Goal: Transaction & Acquisition: Book appointment/travel/reservation

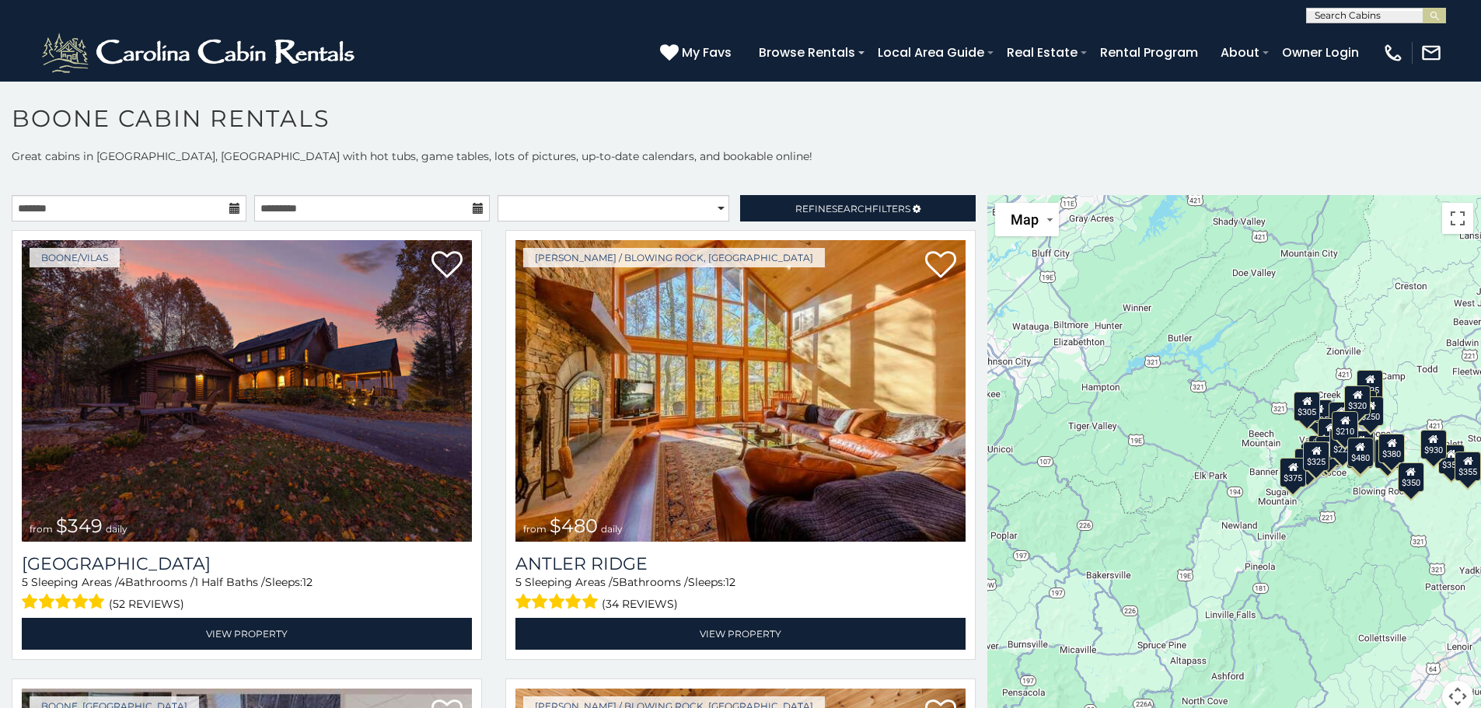
click at [231, 210] on icon at bounding box center [234, 208] width 11 height 11
click at [202, 211] on input "text" at bounding box center [129, 208] width 235 height 26
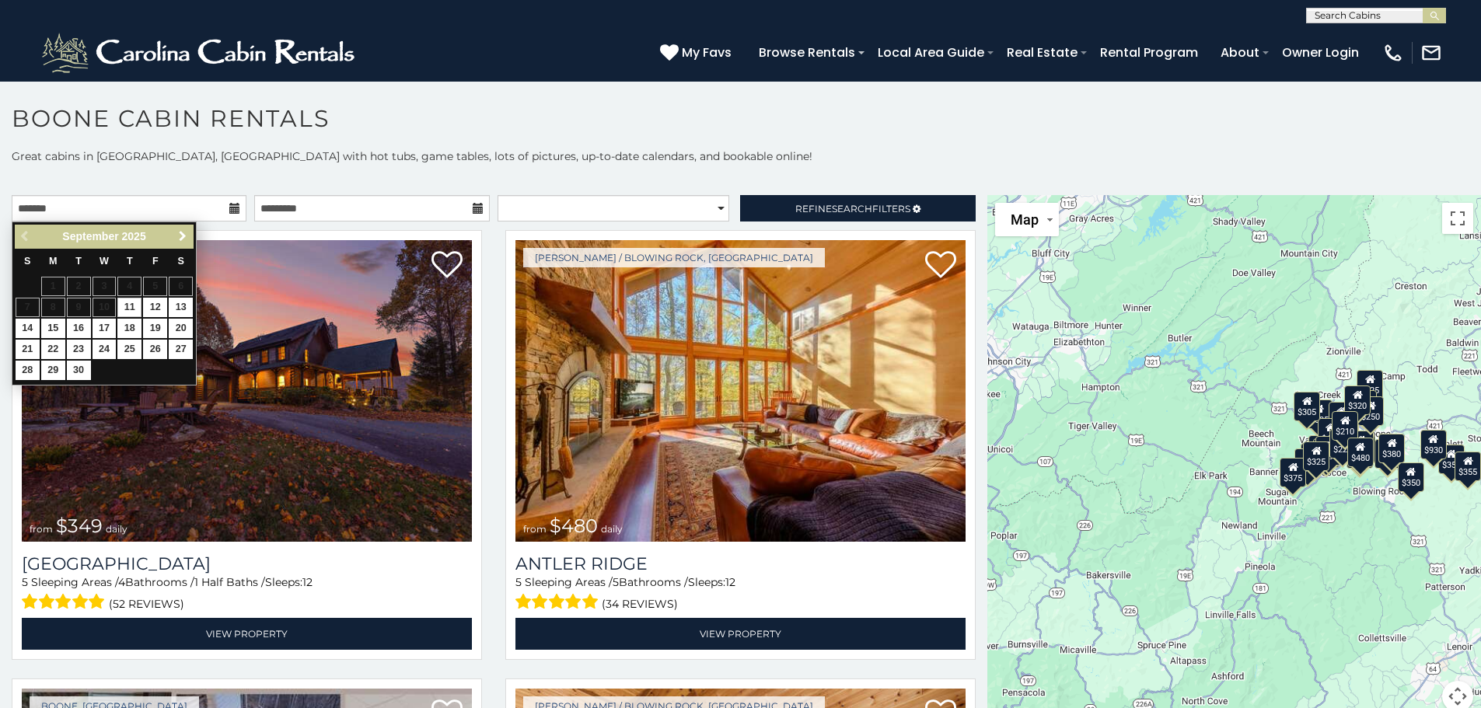
click at [174, 240] on link "Next" at bounding box center [182, 236] width 19 height 19
click at [125, 282] on link "2" at bounding box center [129, 286] width 24 height 19
type input "**********"
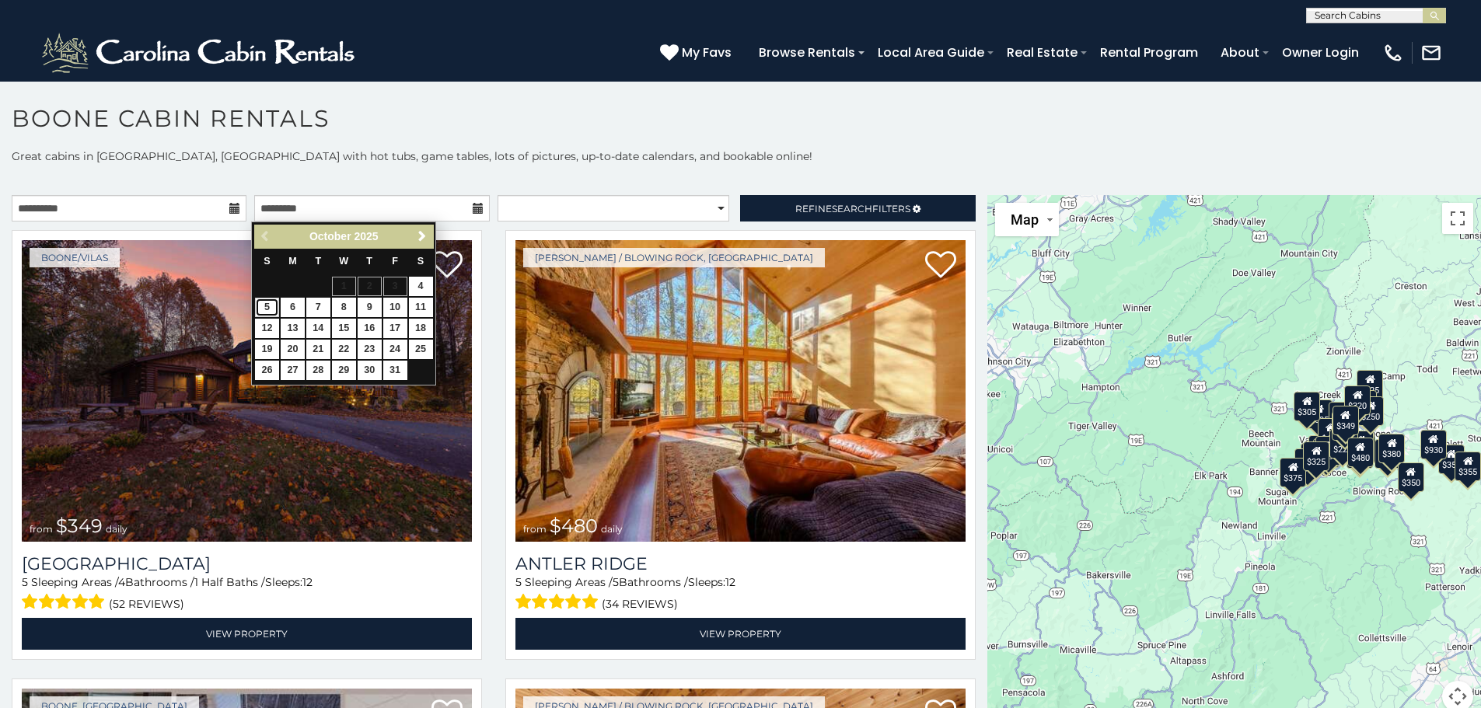
click at [270, 306] on link "5" at bounding box center [267, 307] width 24 height 19
type input "**********"
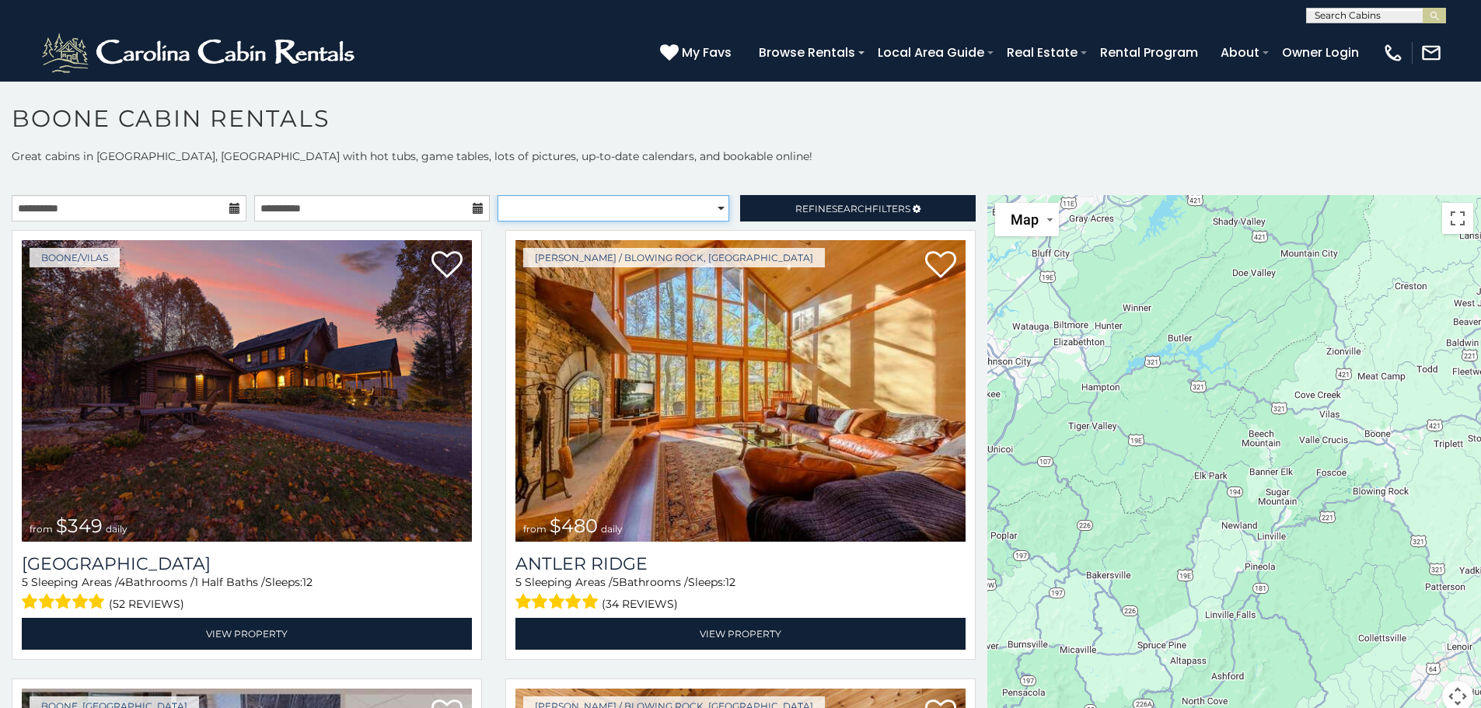
click at [533, 204] on select "**********" at bounding box center [614, 208] width 232 height 26
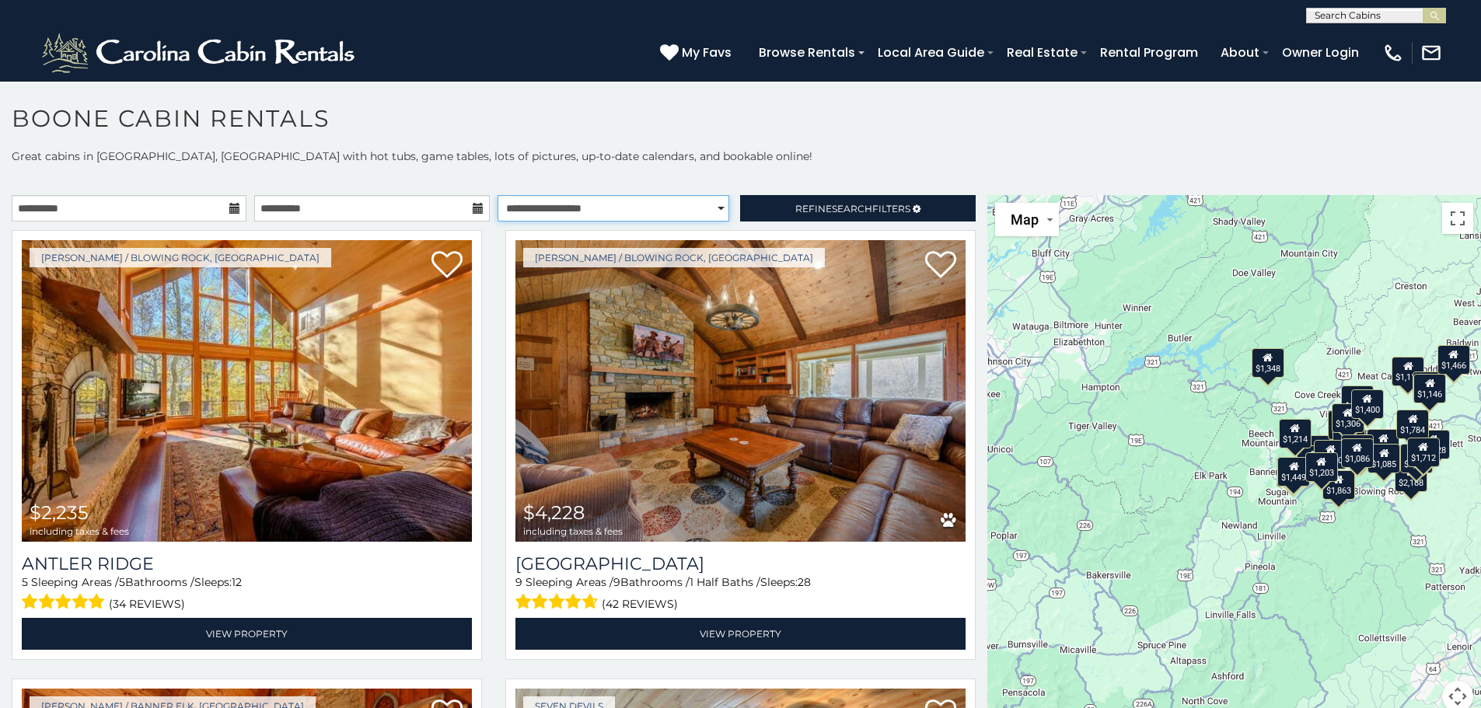
click at [498, 195] on select "**********" at bounding box center [614, 208] width 232 height 26
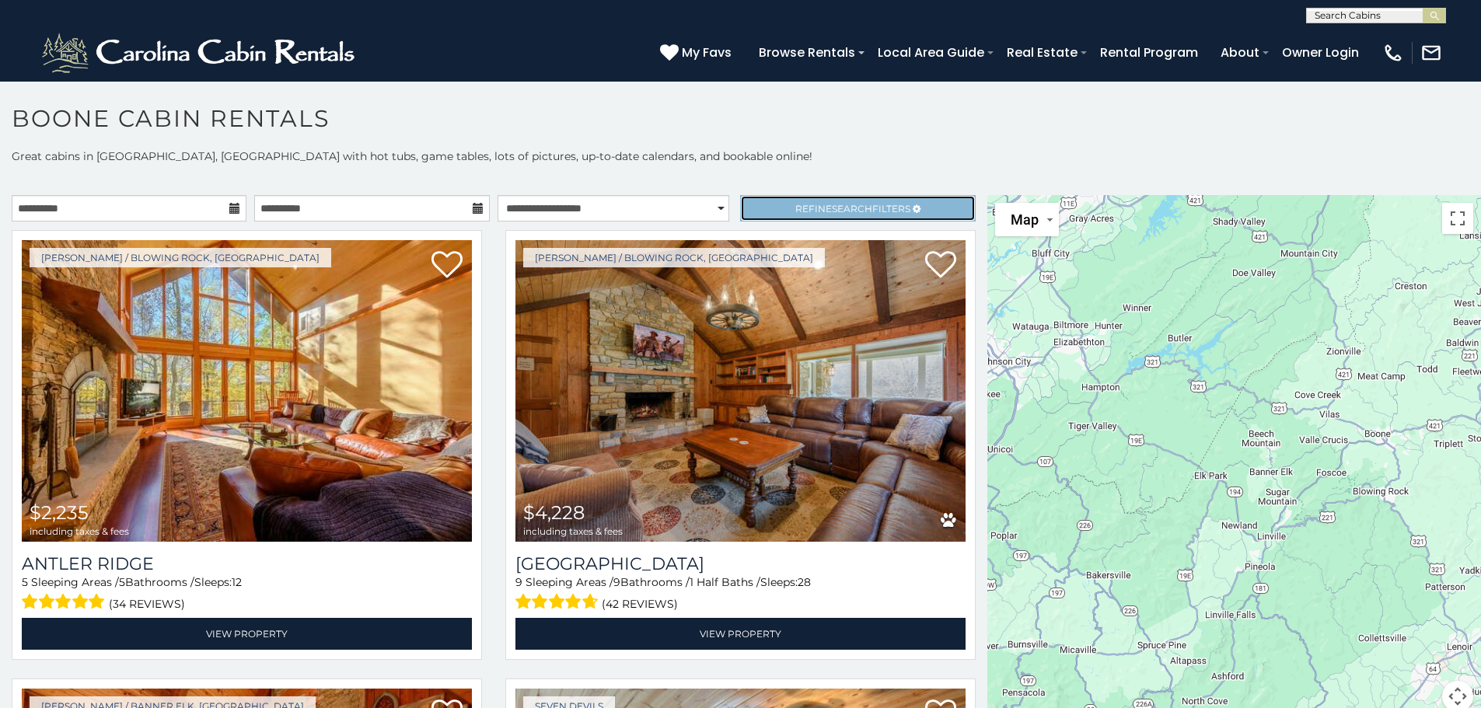
click at [795, 204] on span "Refine Search Filters" at bounding box center [852, 209] width 115 height 12
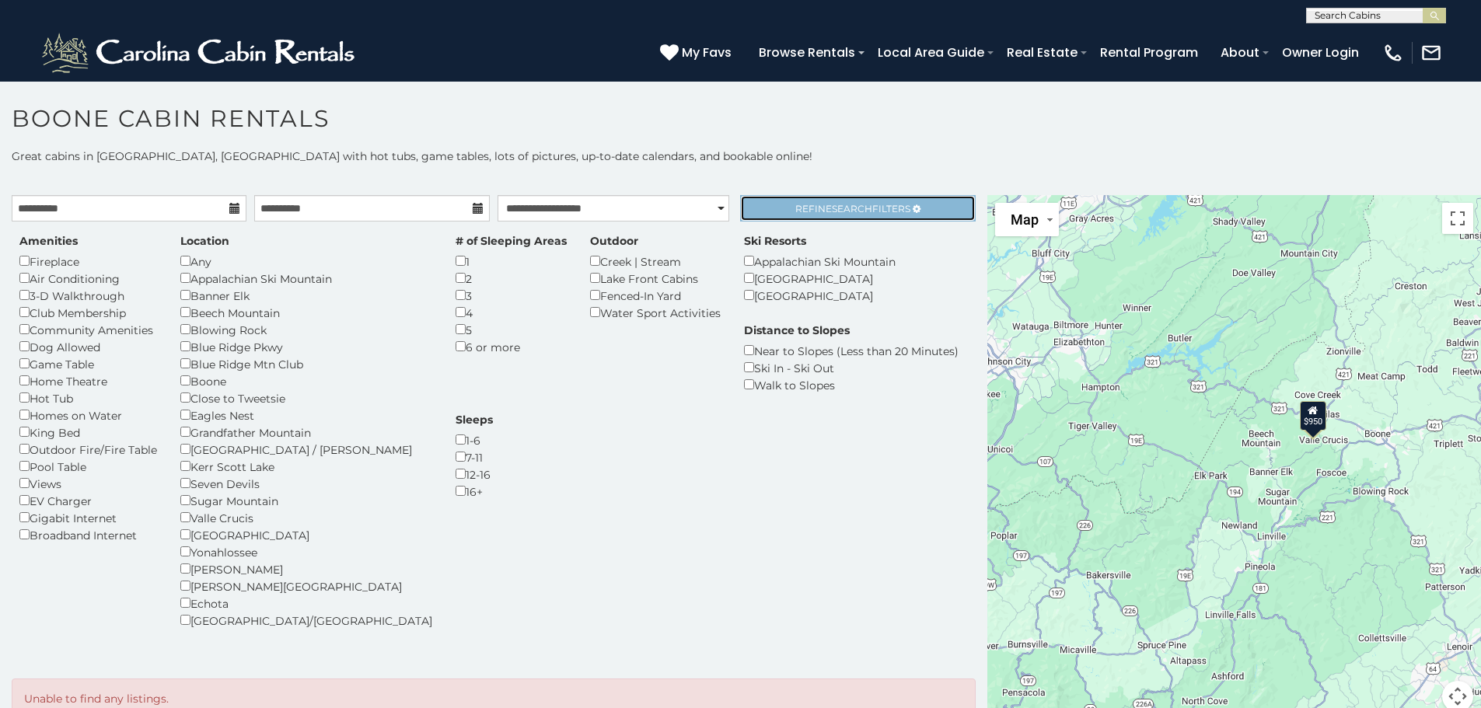
click at [868, 208] on span "Refine Search Filters" at bounding box center [852, 209] width 115 height 12
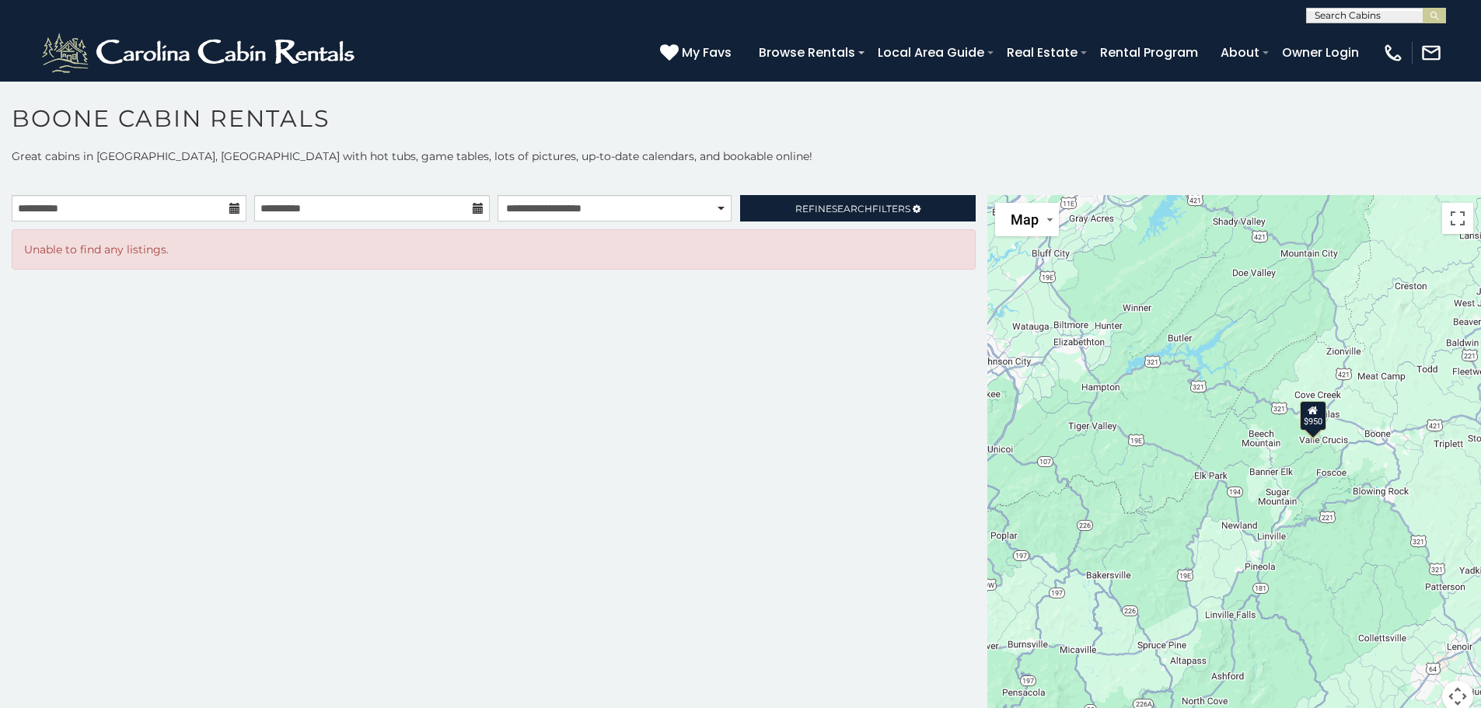
click at [1305, 428] on div "$950" at bounding box center [1313, 416] width 26 height 30
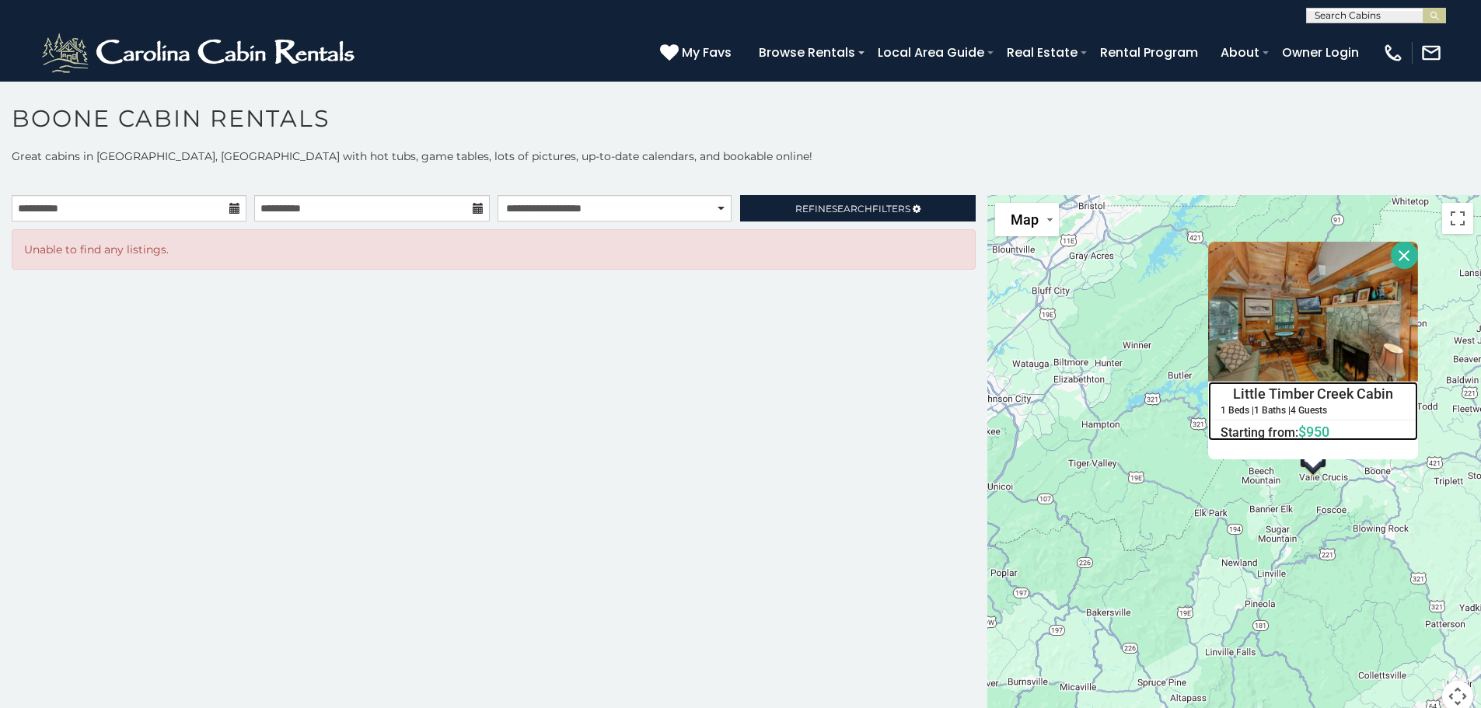
click at [1344, 387] on h4 "Little Timber Creek Cabin" at bounding box center [1313, 393] width 208 height 23
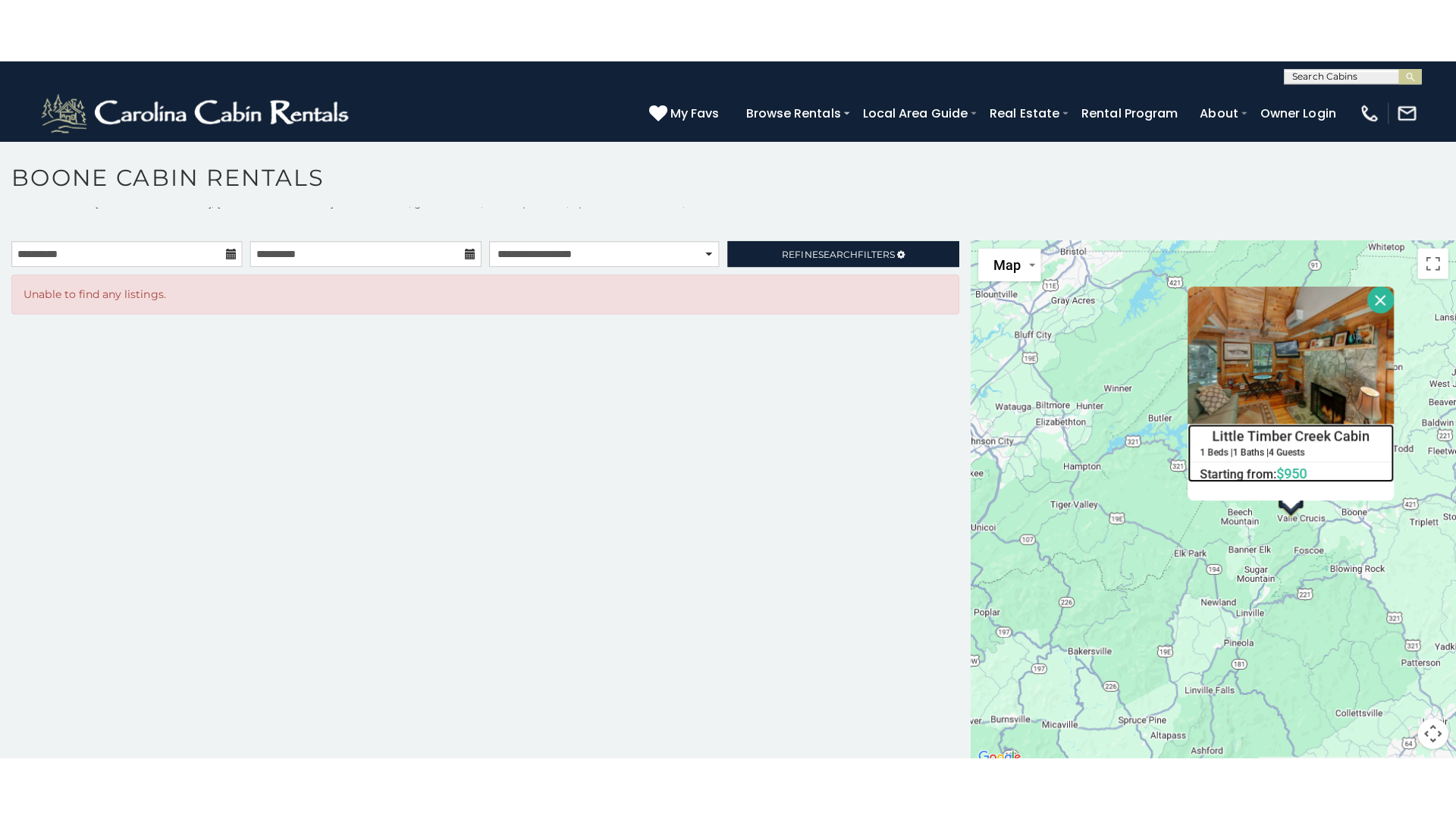
scroll to position [14, 0]
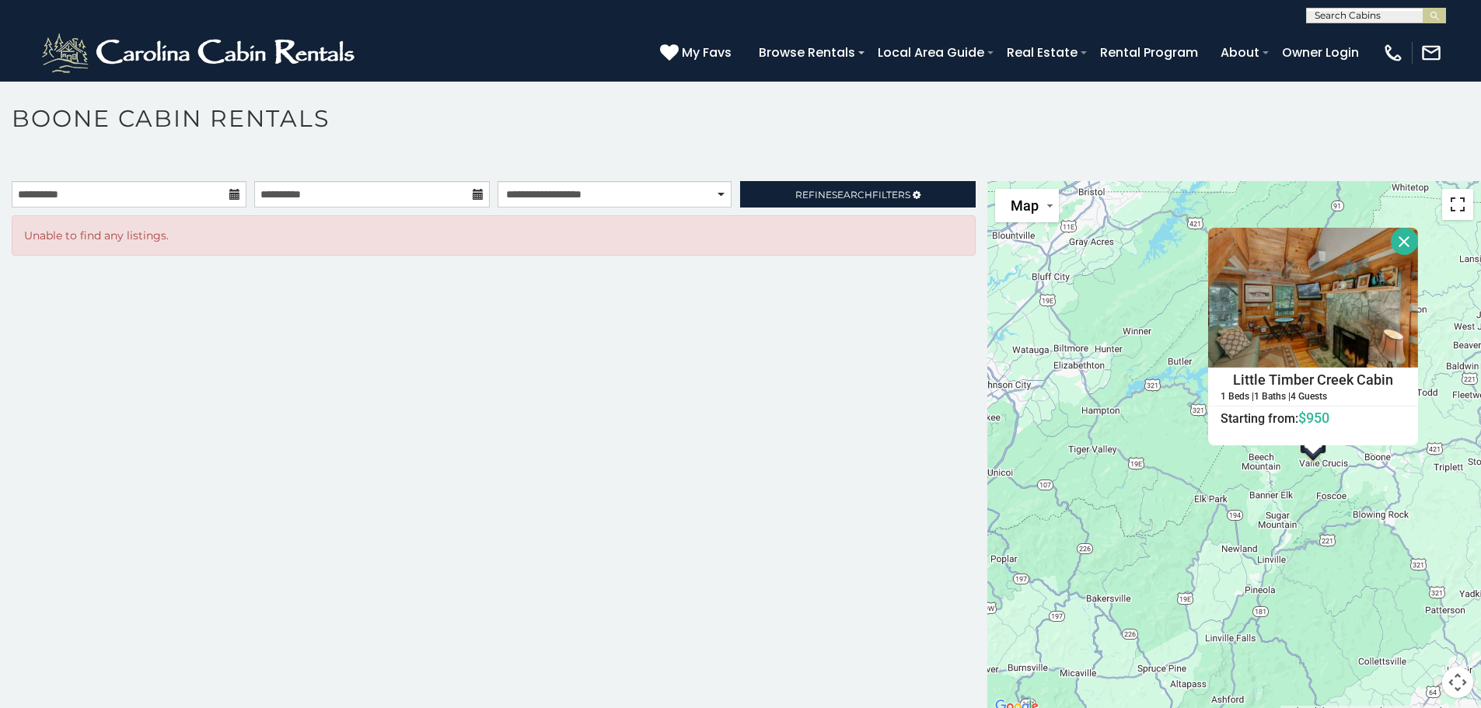
click at [1445, 210] on button "Toggle fullscreen view" at bounding box center [1457, 204] width 31 height 31
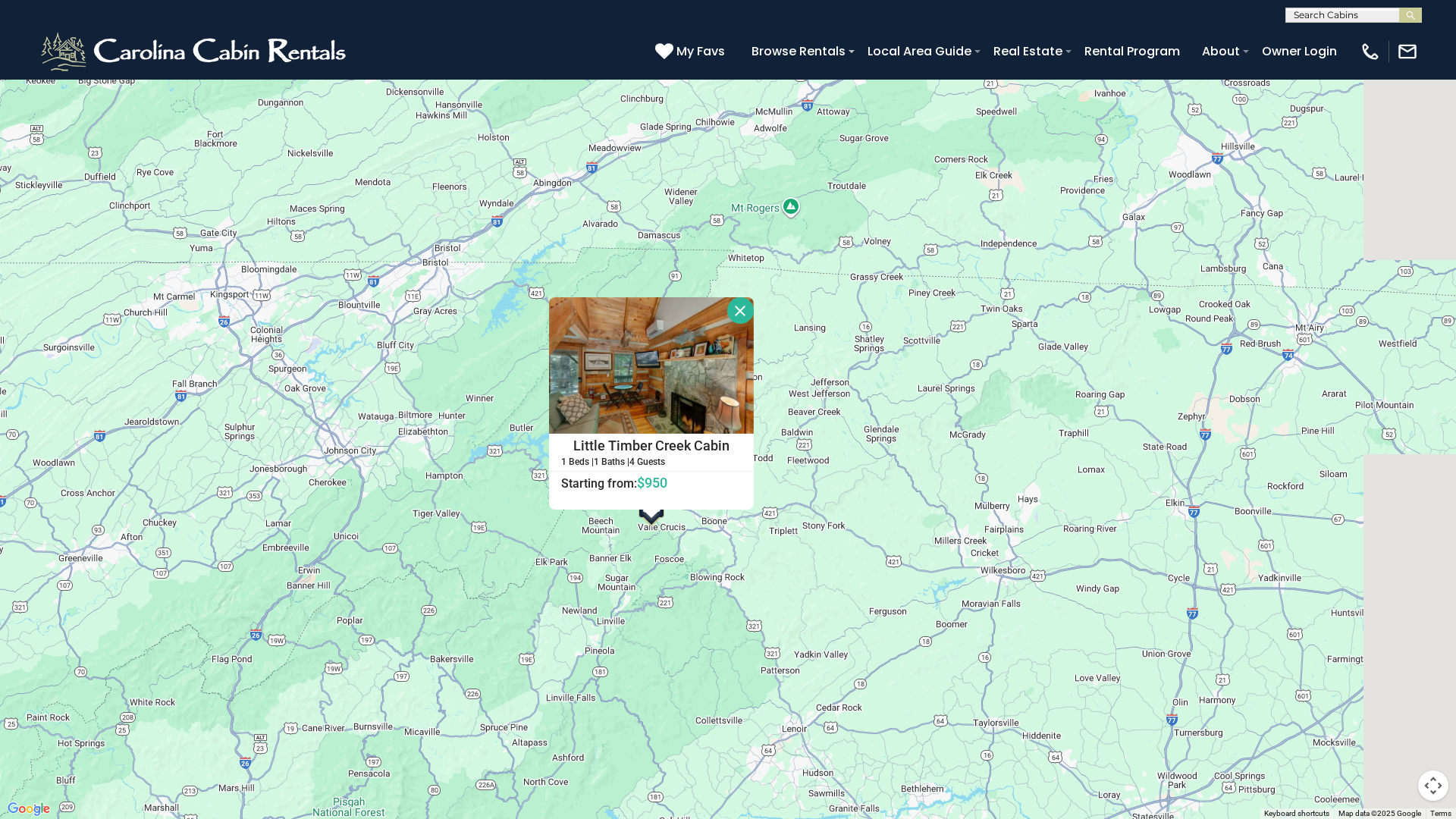
drag, startPoint x: 1012, startPoint y: 424, endPoint x: 853, endPoint y: 533, distance: 192.8
click at [853, 533] on div "$950 Little Timber Creek Cabin 1 Beds | 1 Baths | 4 Guests Distance from your p…" at bounding box center [728, 410] width 1456 height 819
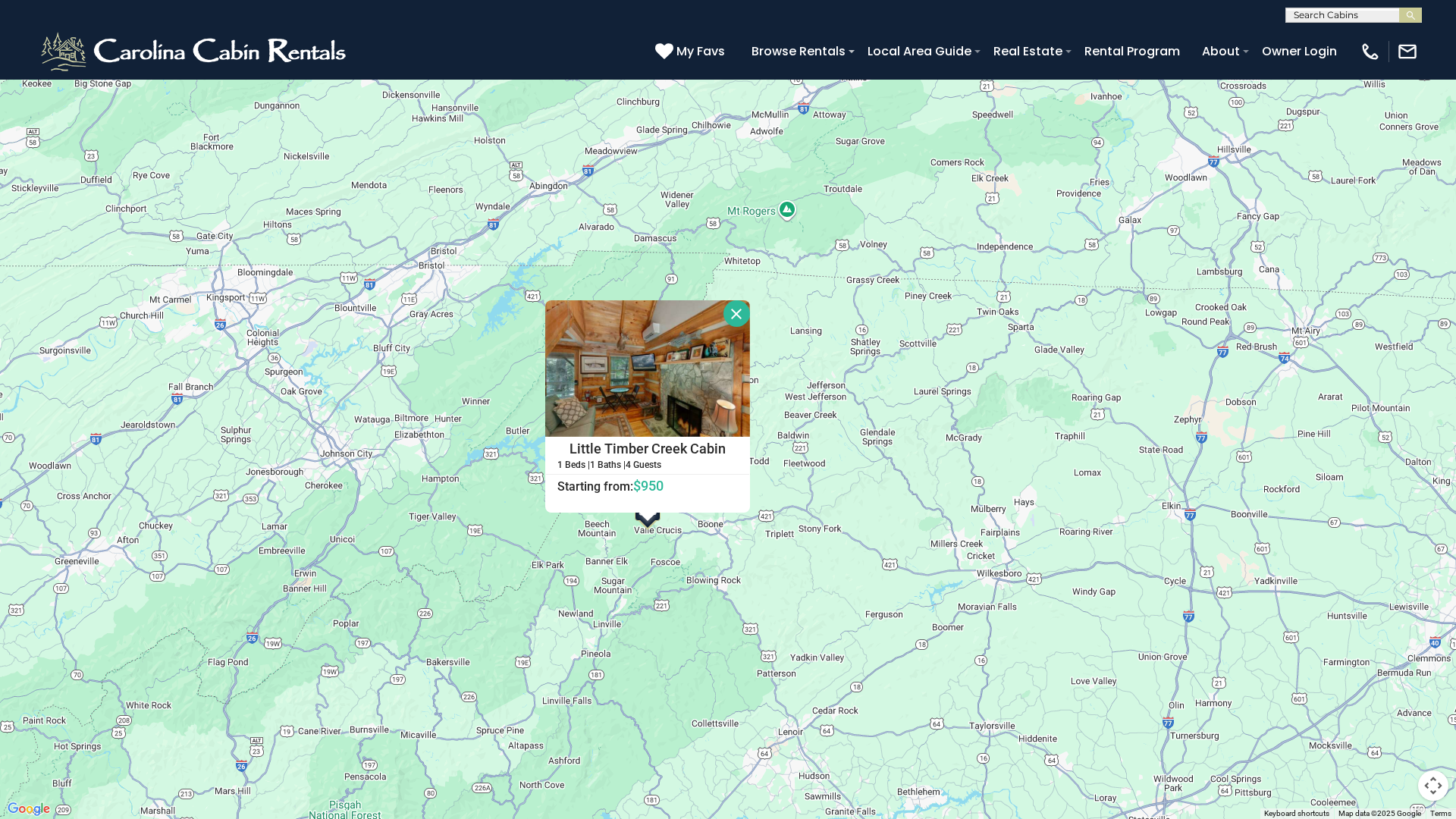
click at [920, 455] on div "$950 Little Timber Creek Cabin 1 Beds | 1 Baths | 4 Guests Distance from your p…" at bounding box center [728, 410] width 1456 height 819
click at [732, 312] on button "Close" at bounding box center [736, 313] width 26 height 26
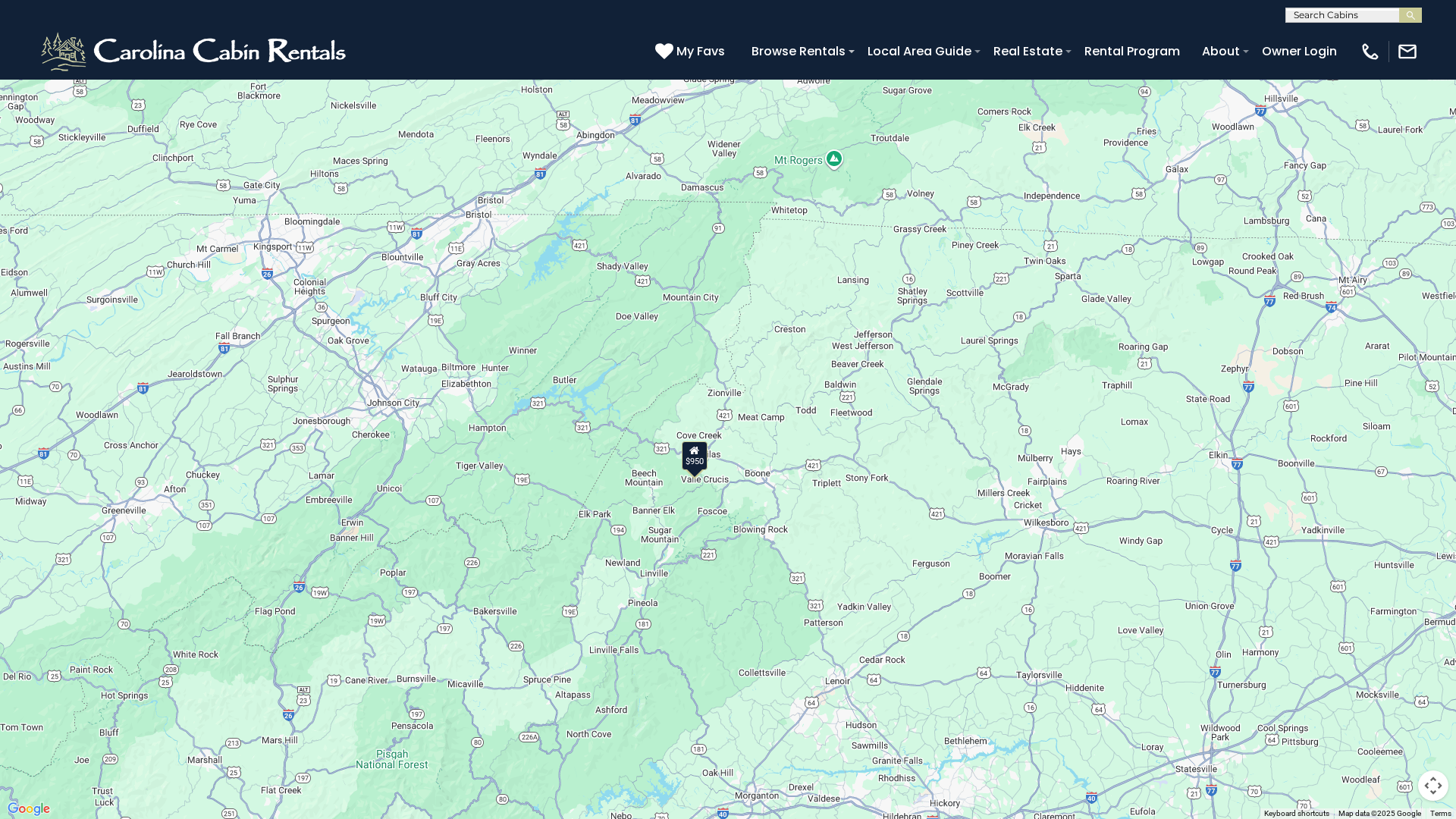
drag, startPoint x: 722, startPoint y: 509, endPoint x: 775, endPoint y: 454, distance: 76.4
click at [775, 454] on div "$950" at bounding box center [728, 410] width 1456 height 819
click at [1431, 19] on button "Toggle fullscreen view" at bounding box center [1433, 22] width 30 height 30
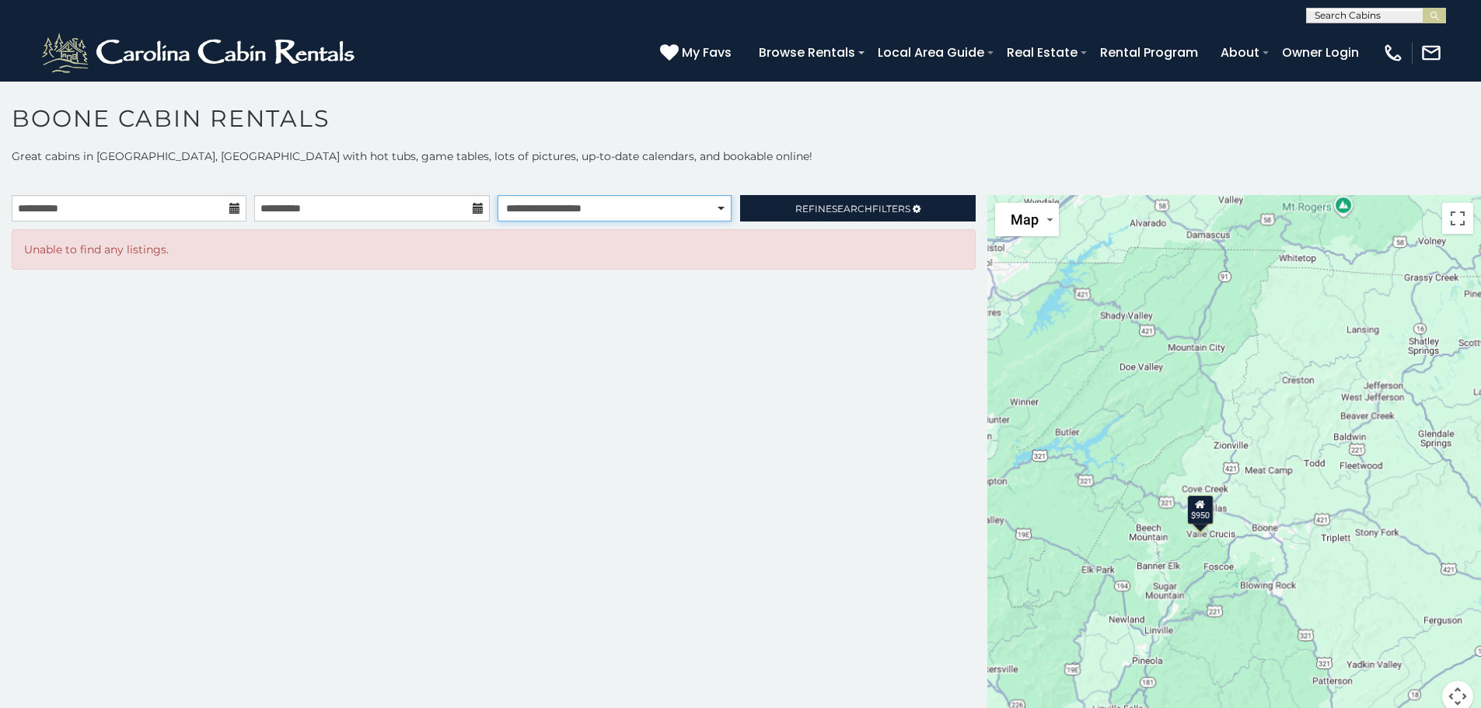
click at [578, 202] on select "**********" at bounding box center [615, 208] width 234 height 26
select select "*********"
click at [498, 195] on select "**********" at bounding box center [615, 208] width 234 height 26
click at [151, 214] on input "**********" at bounding box center [129, 208] width 235 height 26
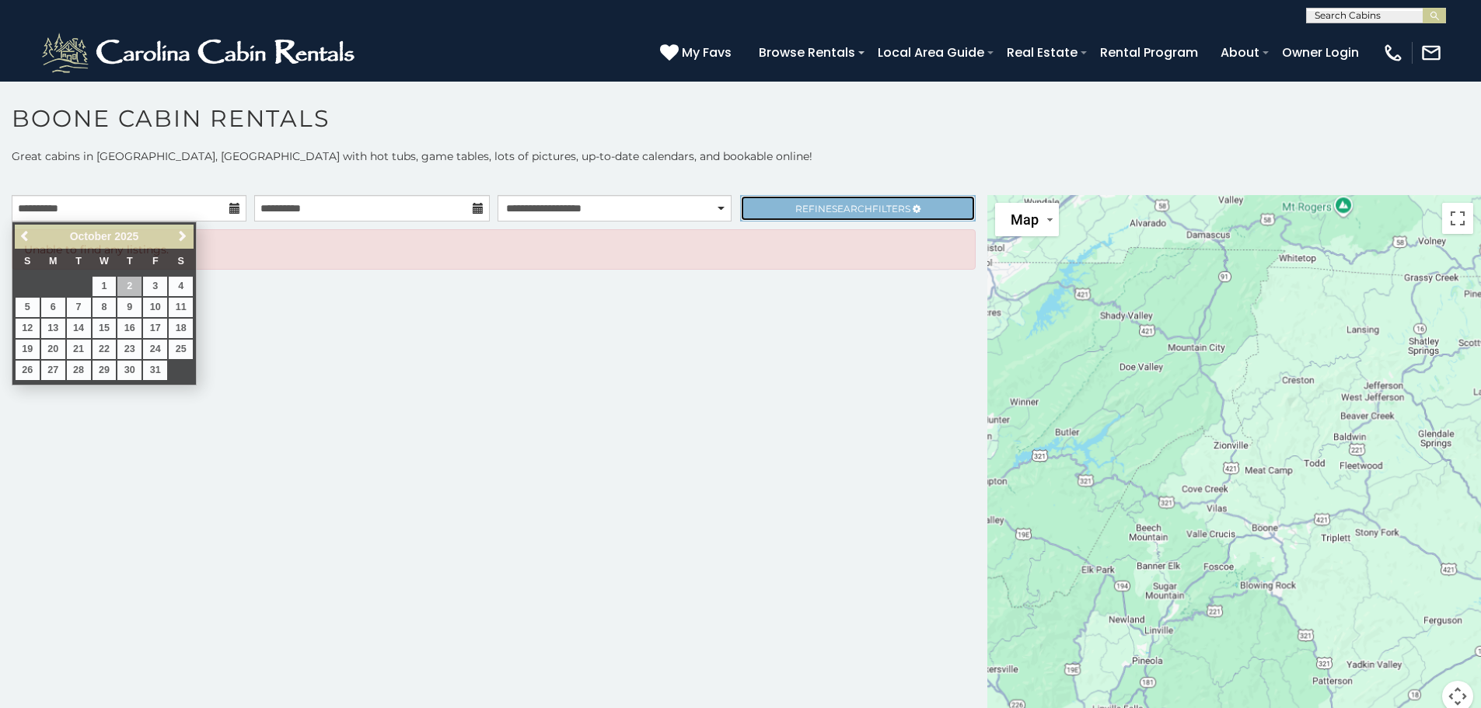
click at [795, 214] on span "Refine Search Filters" at bounding box center [852, 209] width 115 height 12
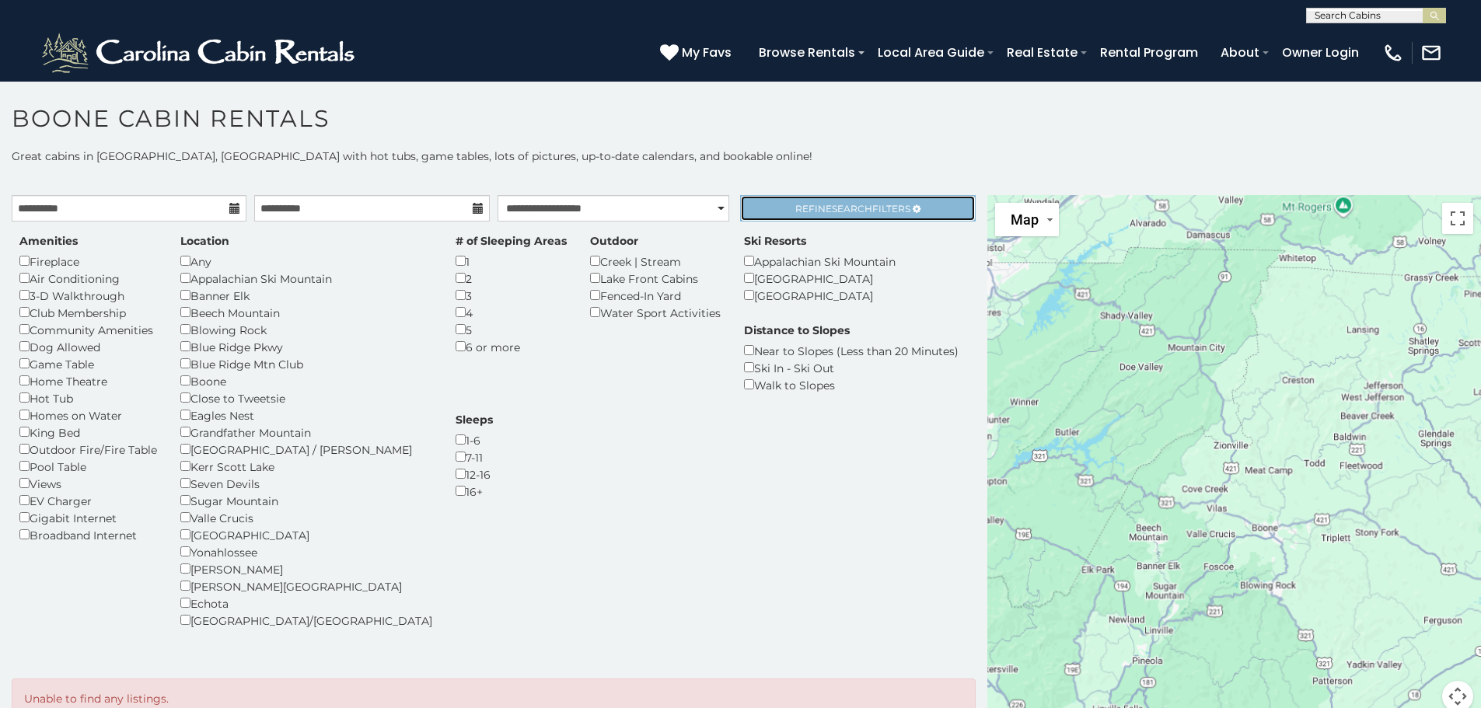
click at [795, 209] on span "Refine Search Filters" at bounding box center [852, 209] width 115 height 12
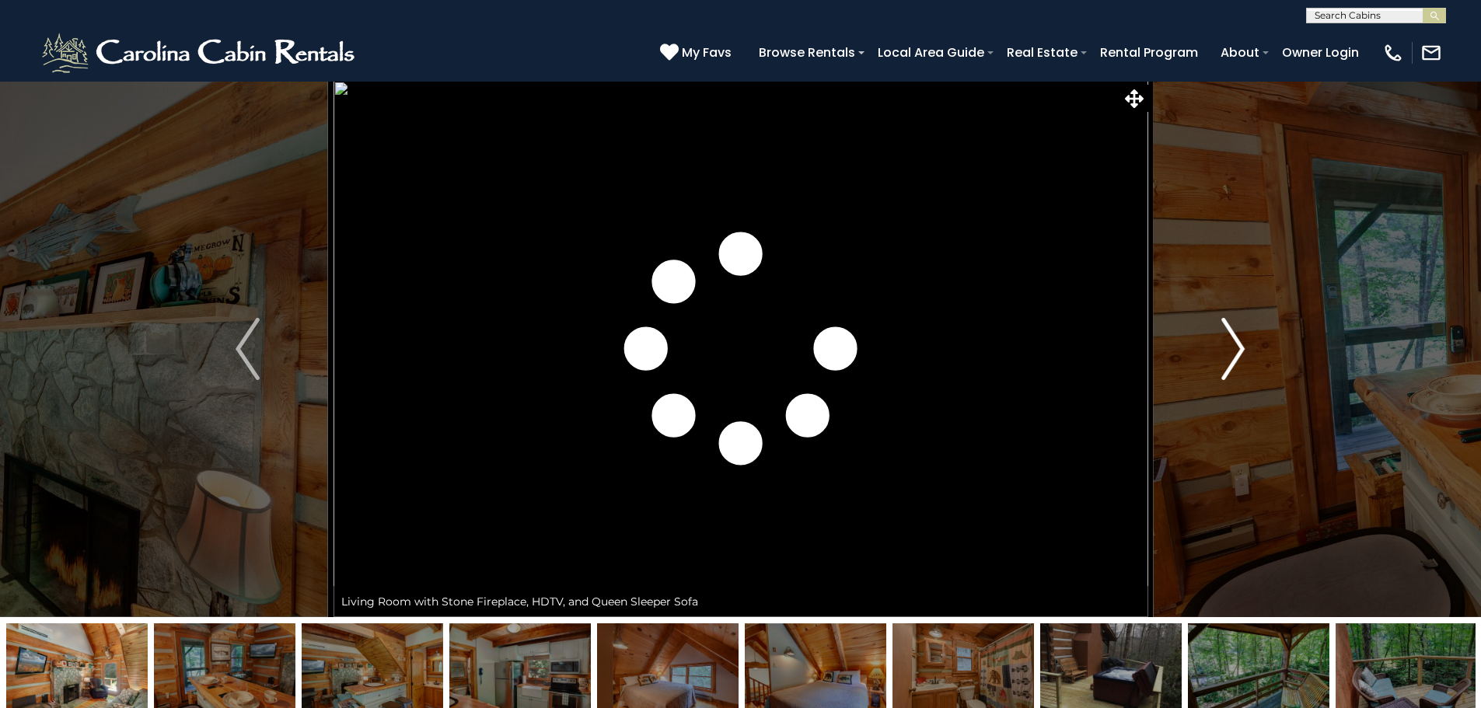
click at [1214, 351] on button "Next" at bounding box center [1232, 349] width 171 height 536
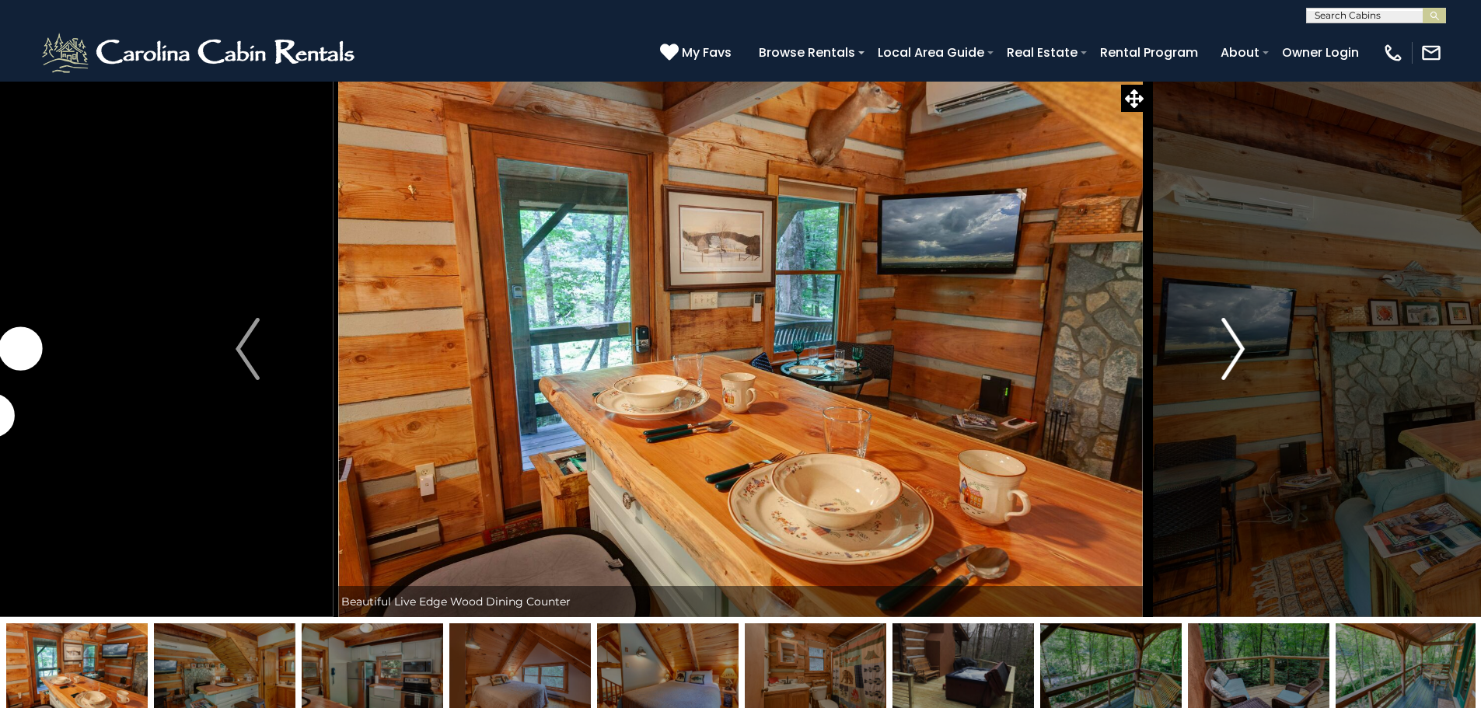
click at [1214, 351] on button "Next" at bounding box center [1232, 349] width 171 height 536
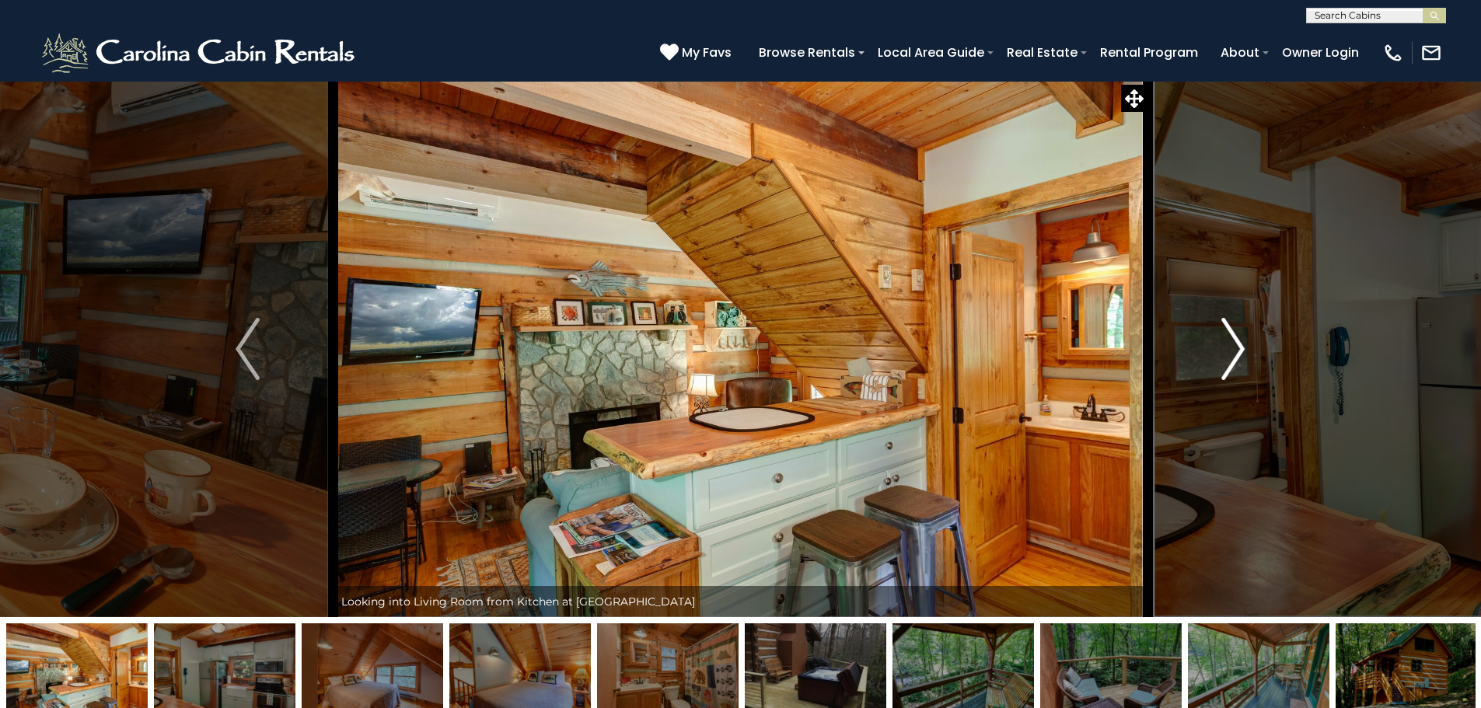
click at [1214, 351] on button "Next" at bounding box center [1232, 349] width 171 height 536
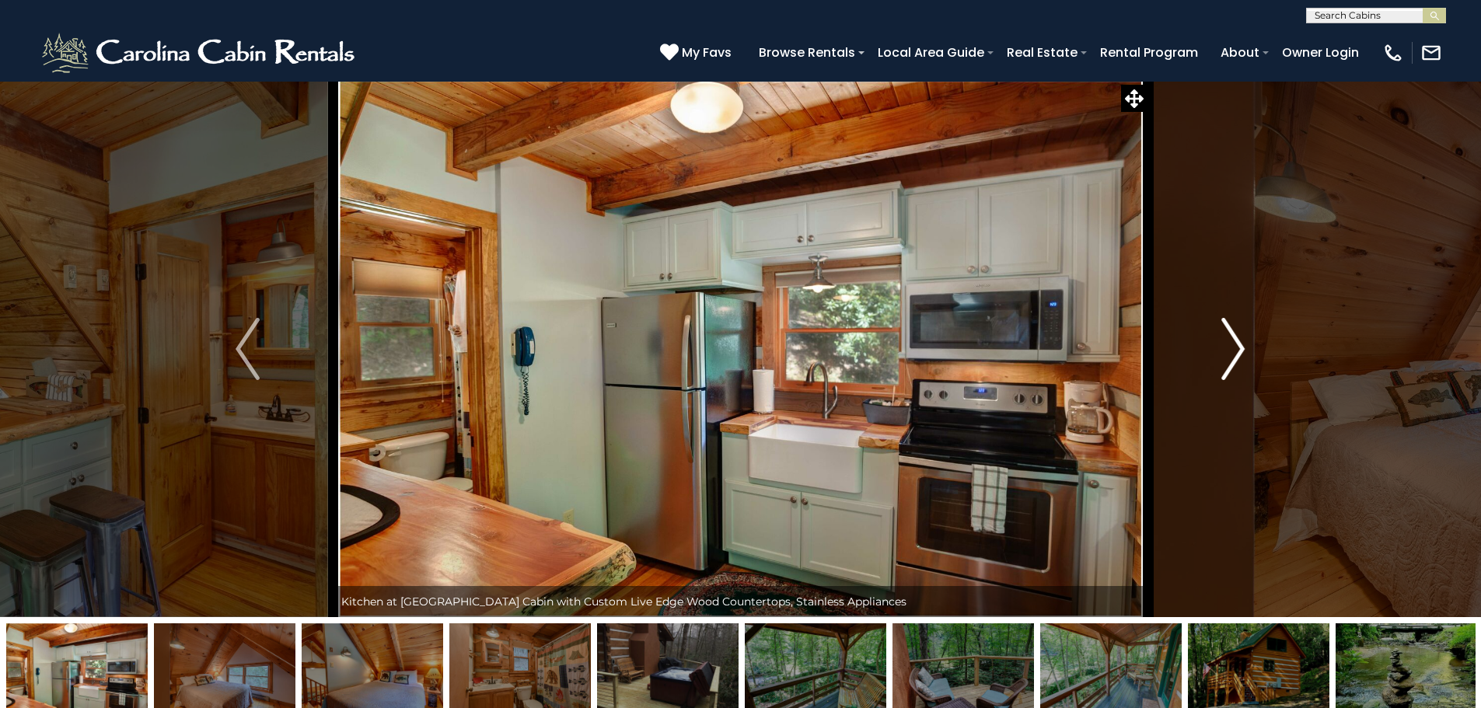
click at [1214, 351] on button "Next" at bounding box center [1232, 349] width 171 height 536
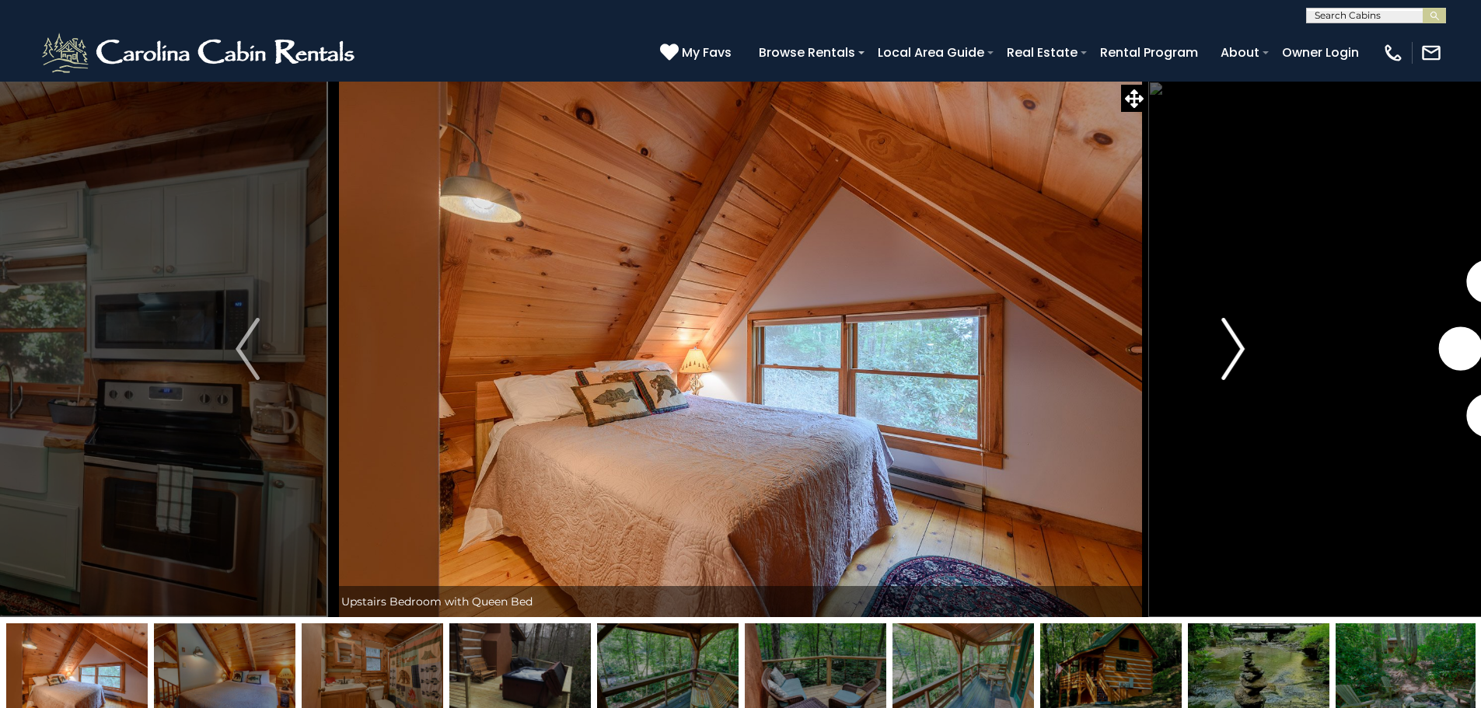
click at [1214, 351] on button "Next" at bounding box center [1232, 349] width 171 height 536
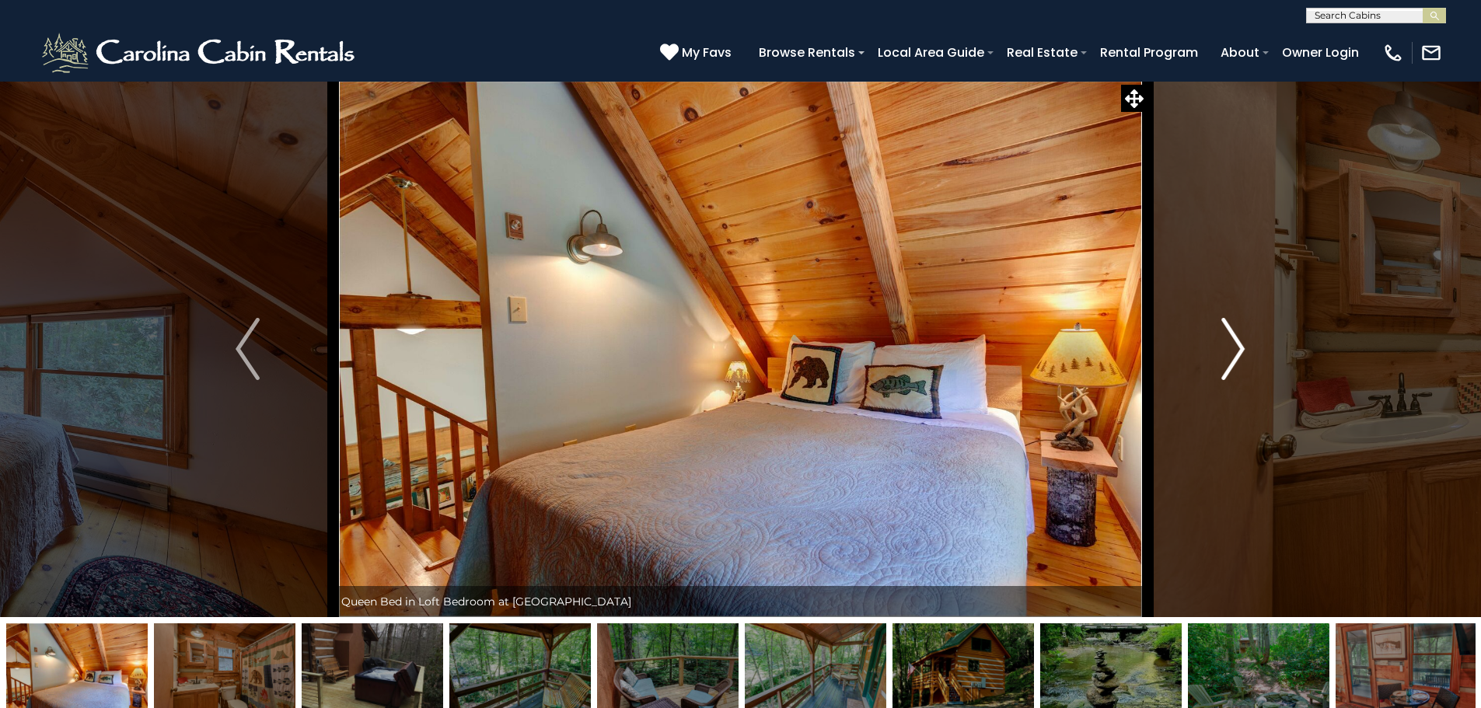
click at [1214, 351] on button "Next" at bounding box center [1232, 349] width 171 height 536
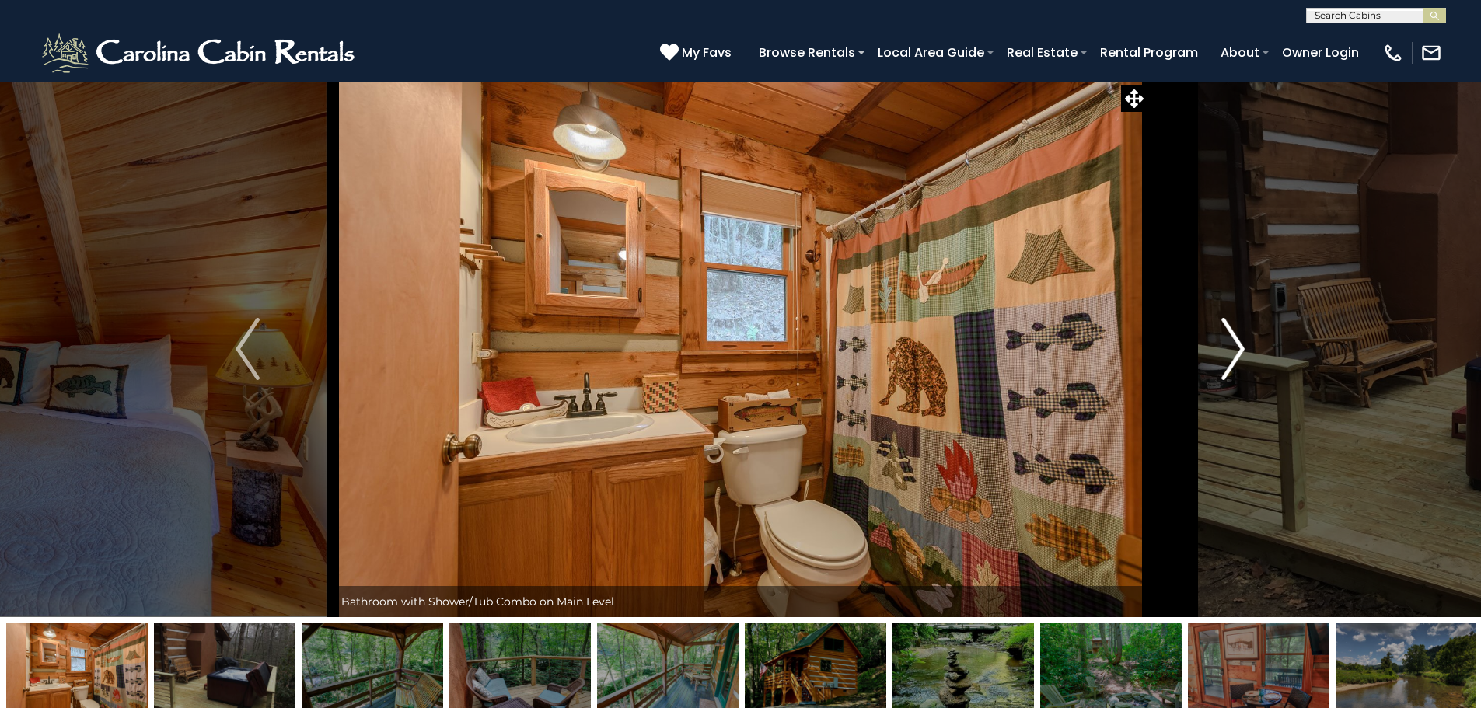
click at [1214, 351] on button "Next" at bounding box center [1232, 349] width 171 height 536
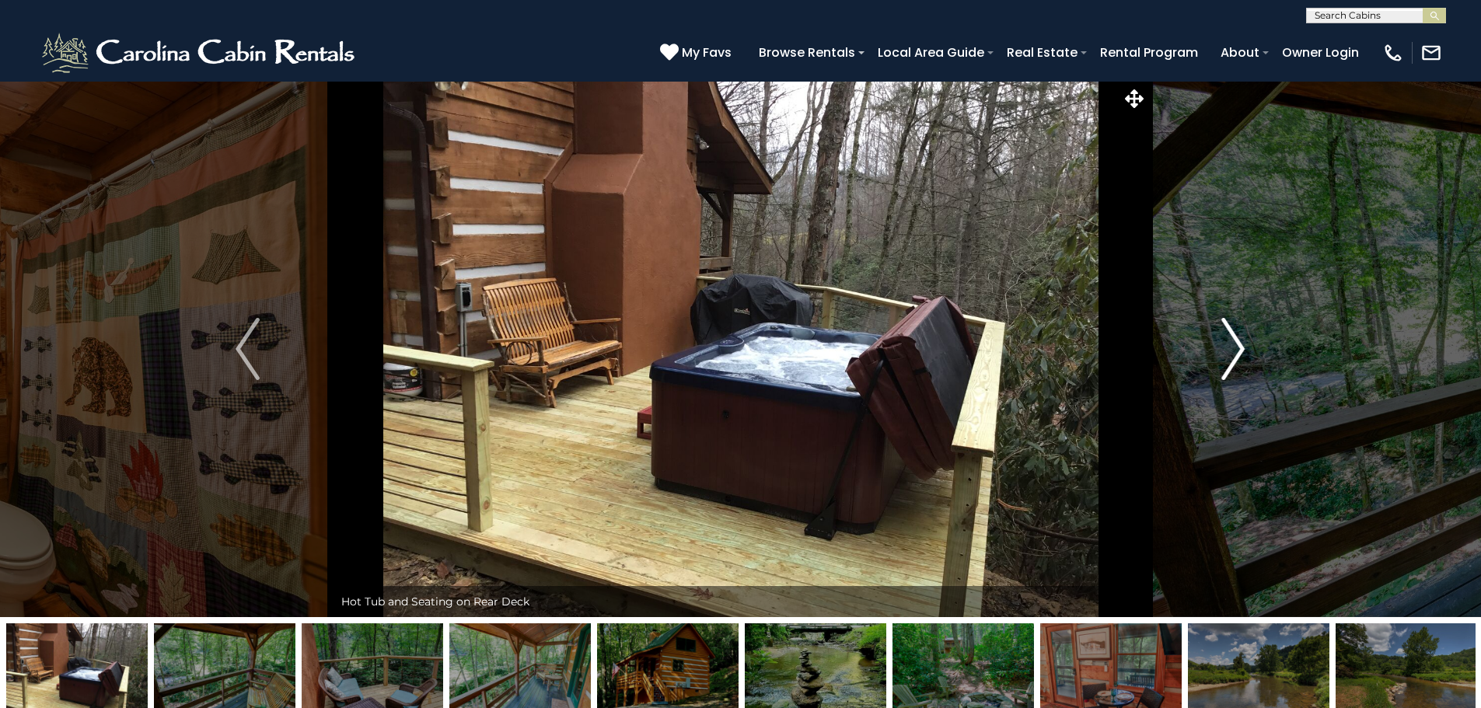
click at [1172, 341] on button "Next" at bounding box center [1232, 349] width 171 height 536
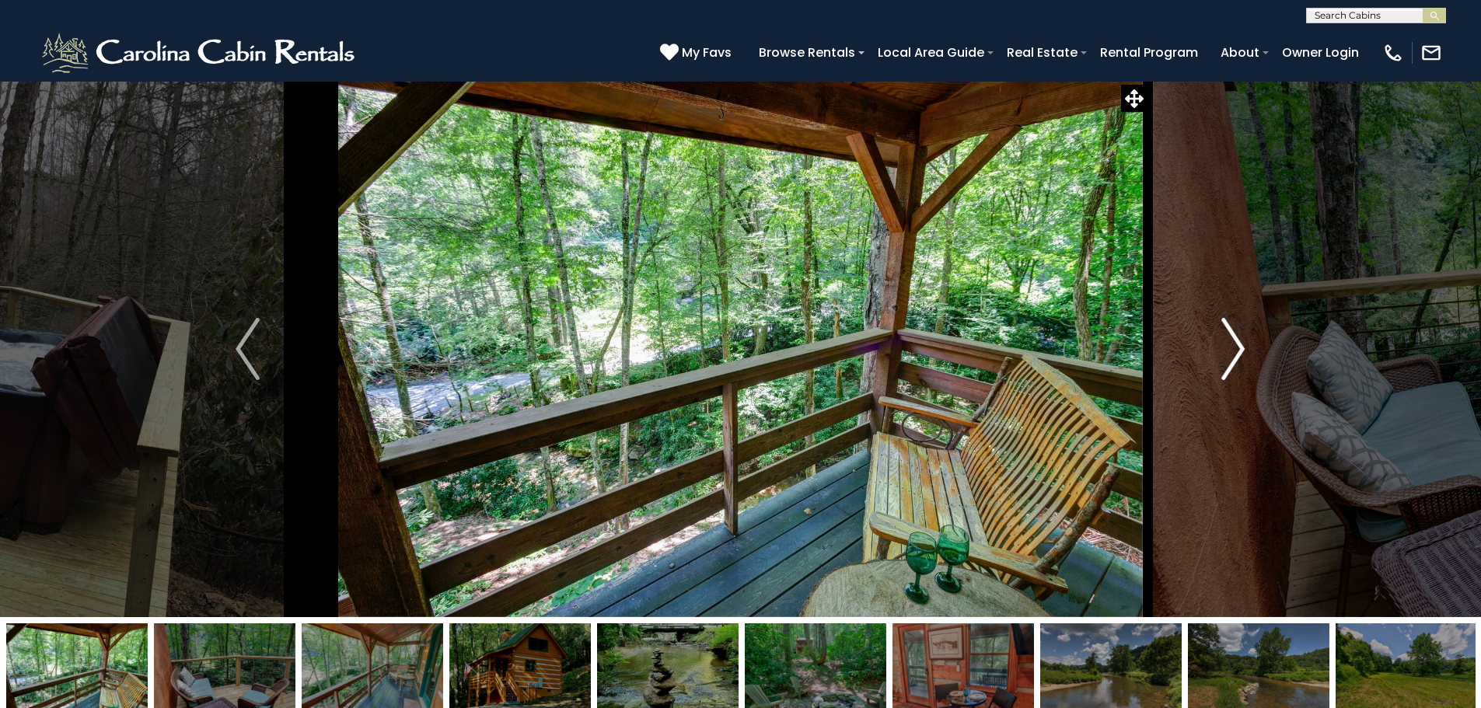
click at [1172, 341] on button "Next" at bounding box center [1232, 349] width 171 height 536
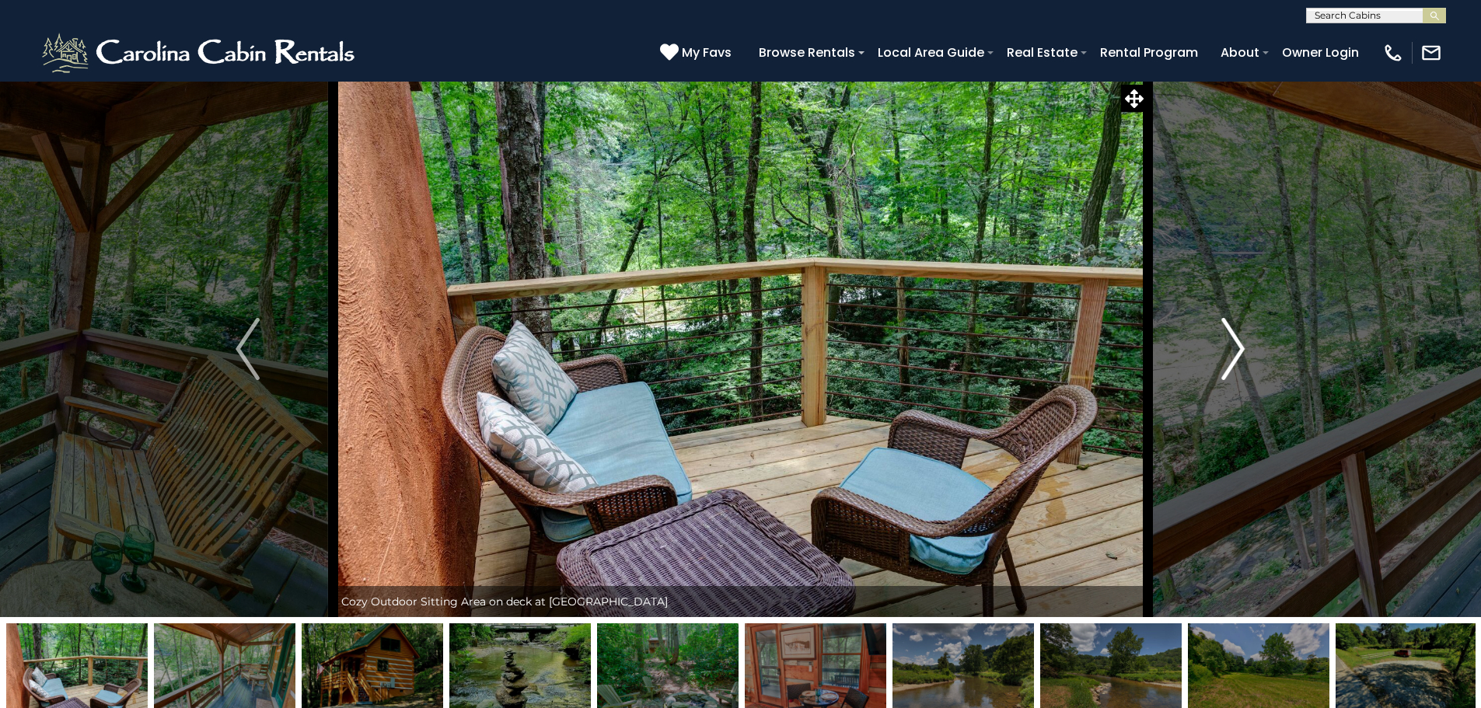
click at [1172, 341] on button "Next" at bounding box center [1232, 349] width 171 height 536
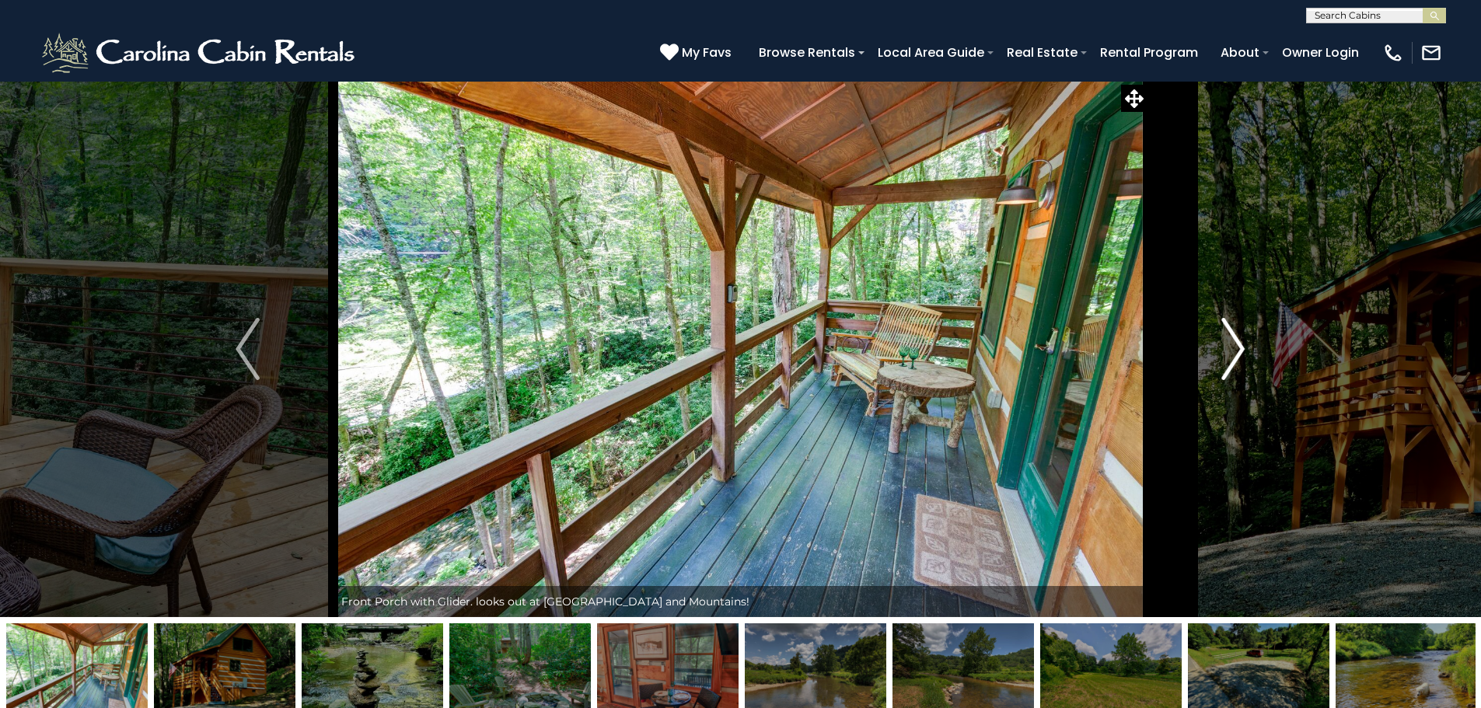
click at [1171, 341] on button "Next" at bounding box center [1232, 349] width 171 height 536
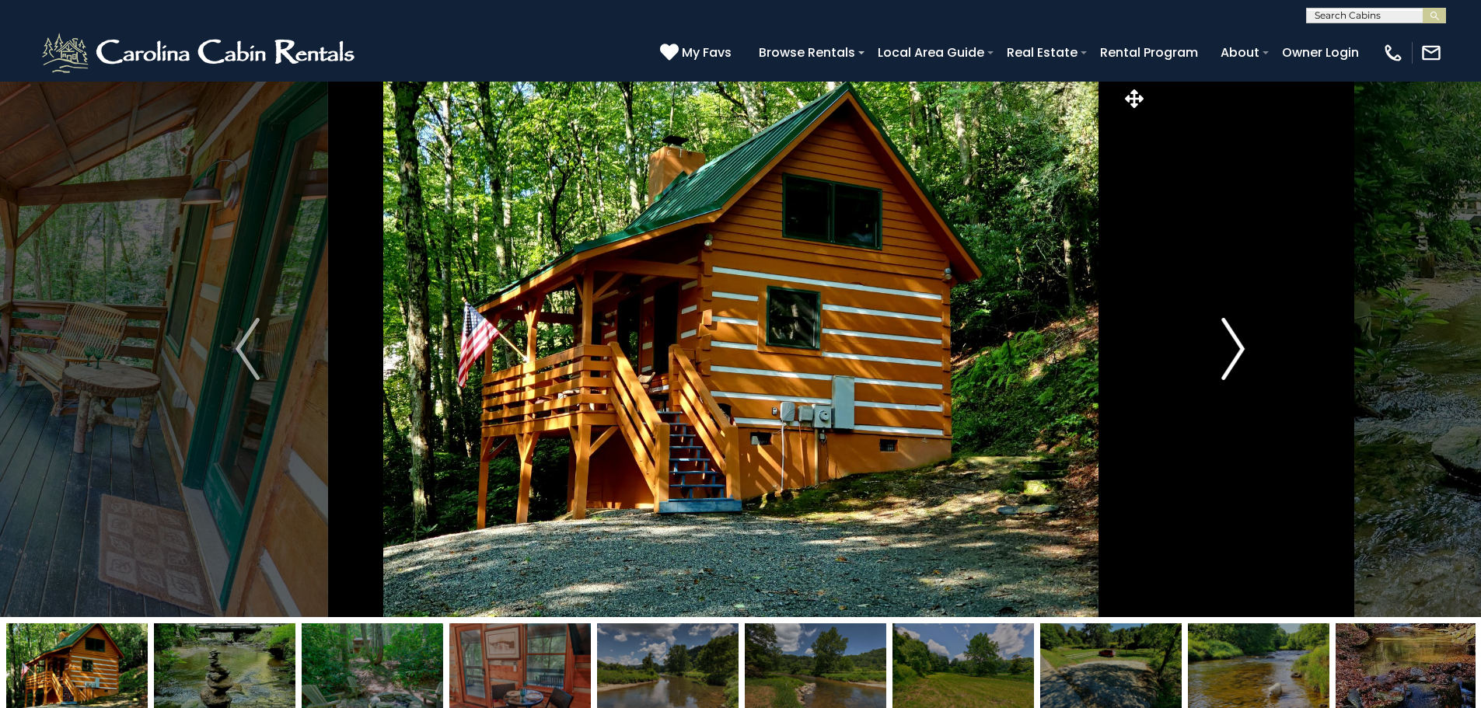
click at [1171, 341] on button "Next" at bounding box center [1232, 349] width 171 height 536
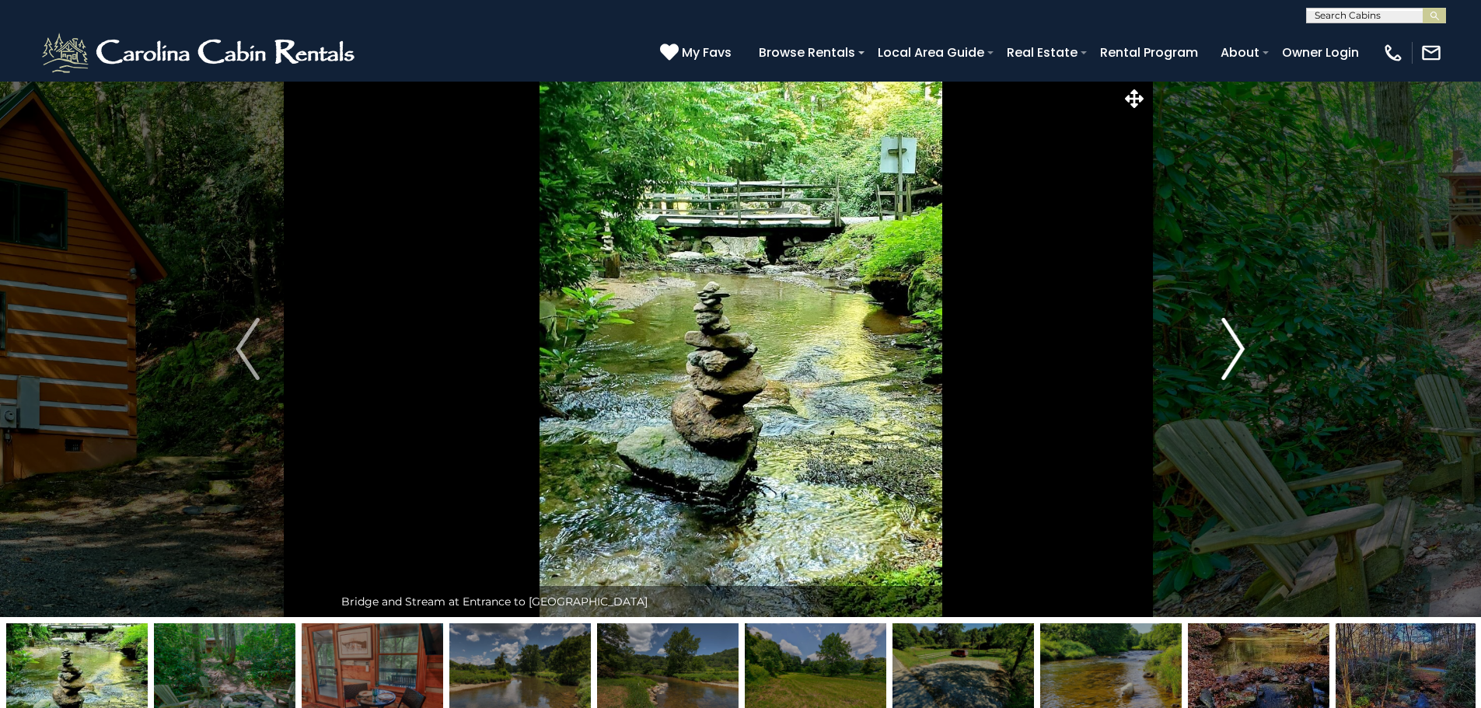
click at [1169, 341] on button "Next" at bounding box center [1232, 349] width 171 height 536
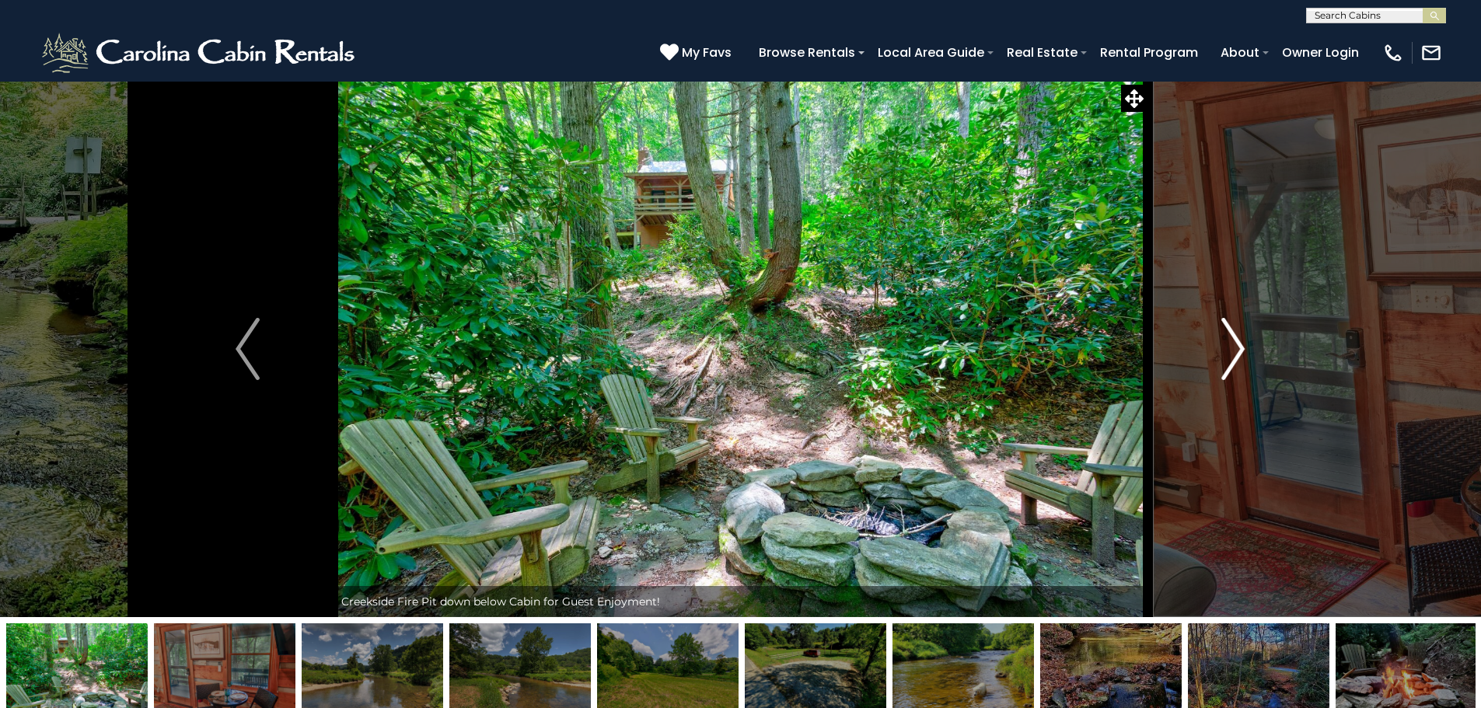
click at [1169, 341] on button "Next" at bounding box center [1232, 349] width 171 height 536
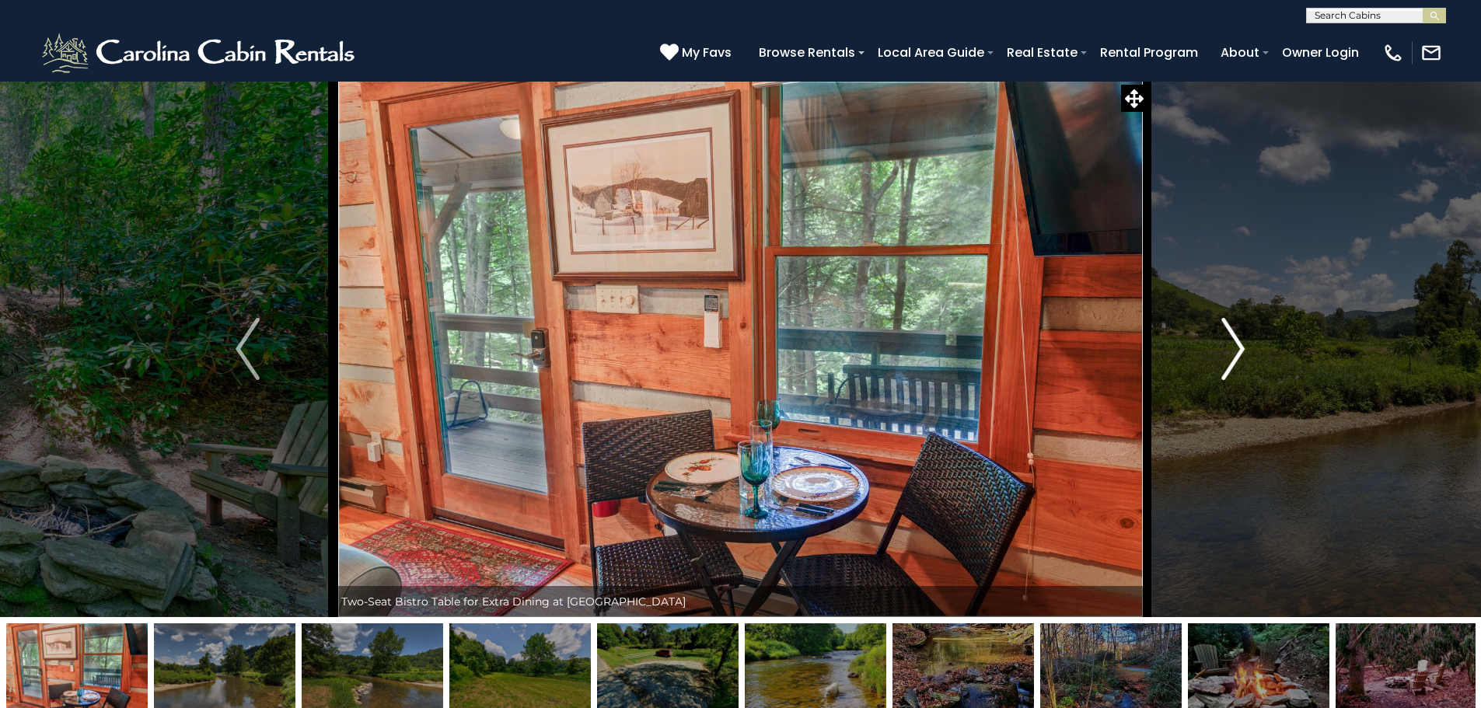
click at [1169, 341] on button "Next" at bounding box center [1232, 349] width 171 height 536
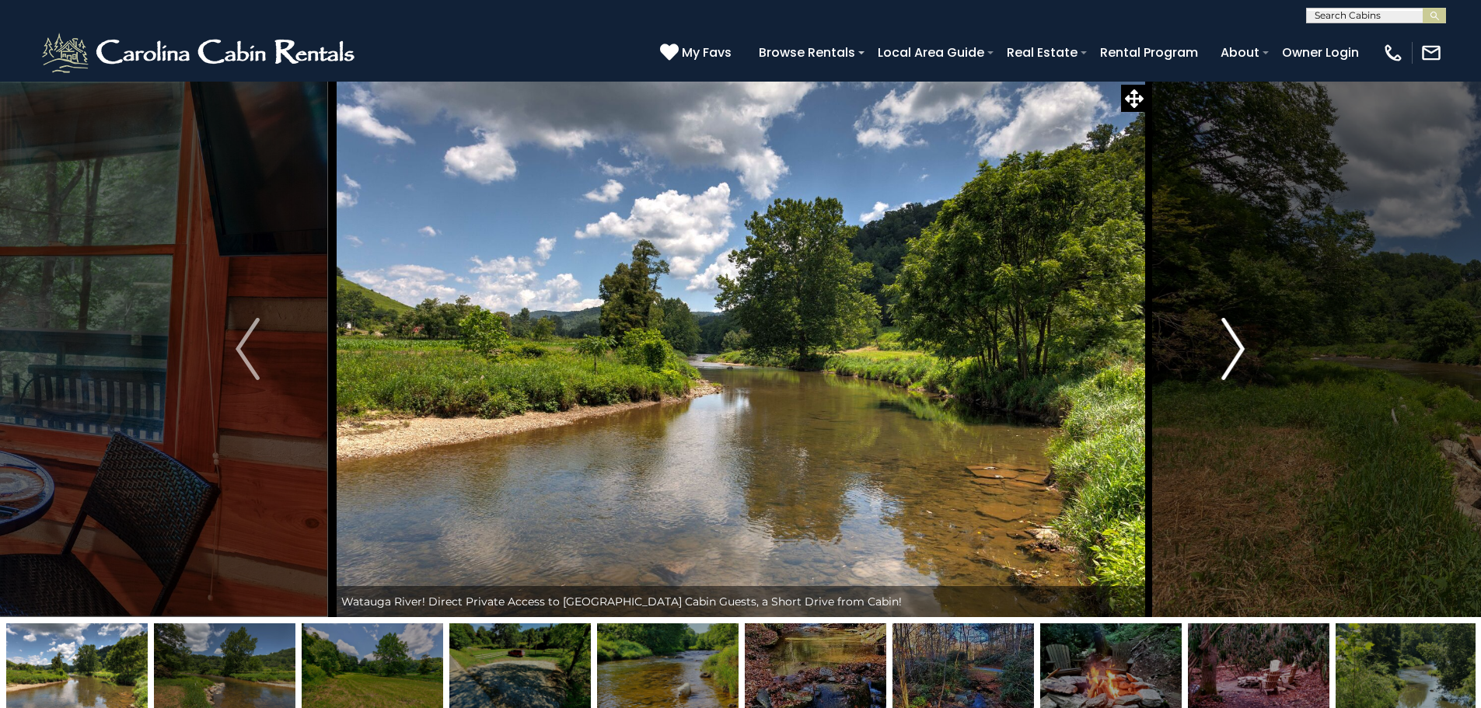
click at [1169, 341] on button "Next" at bounding box center [1232, 349] width 171 height 536
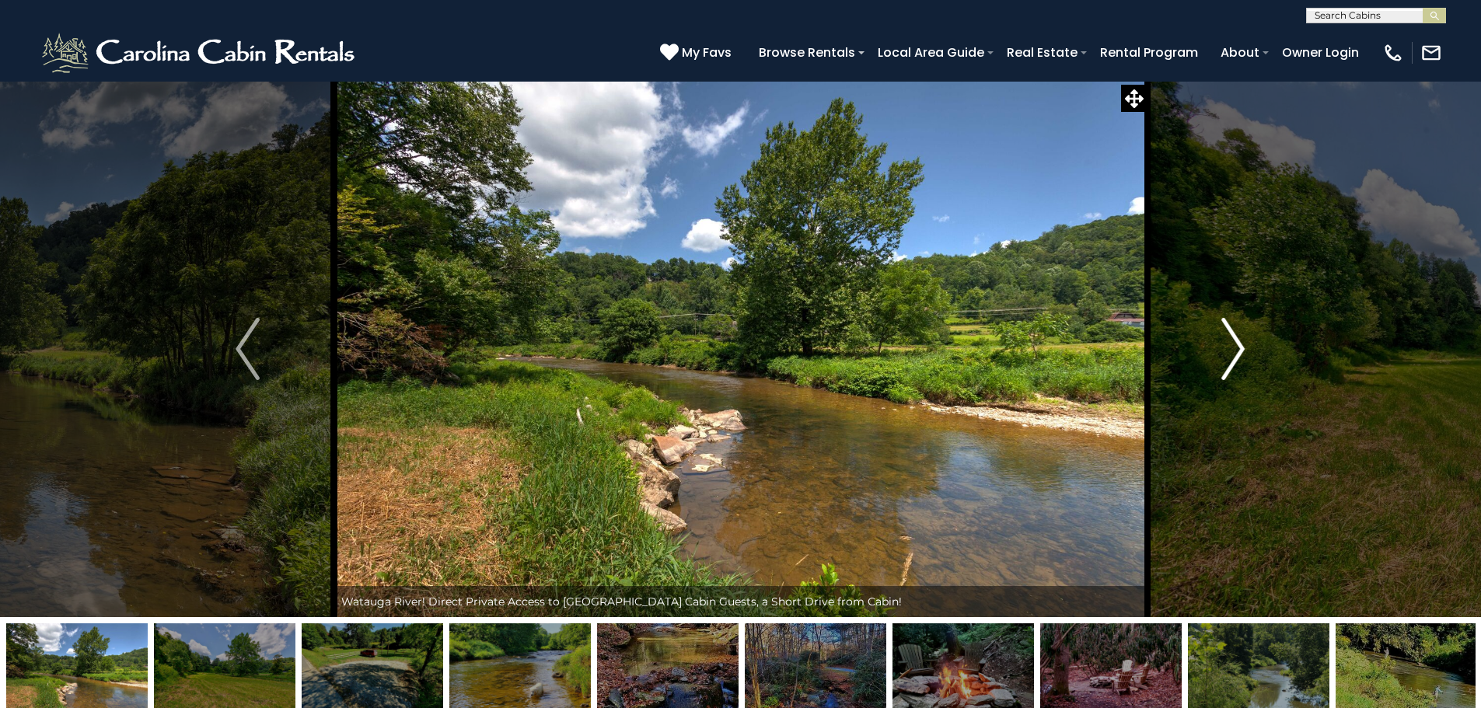
click at [1169, 341] on button "Next" at bounding box center [1232, 349] width 171 height 536
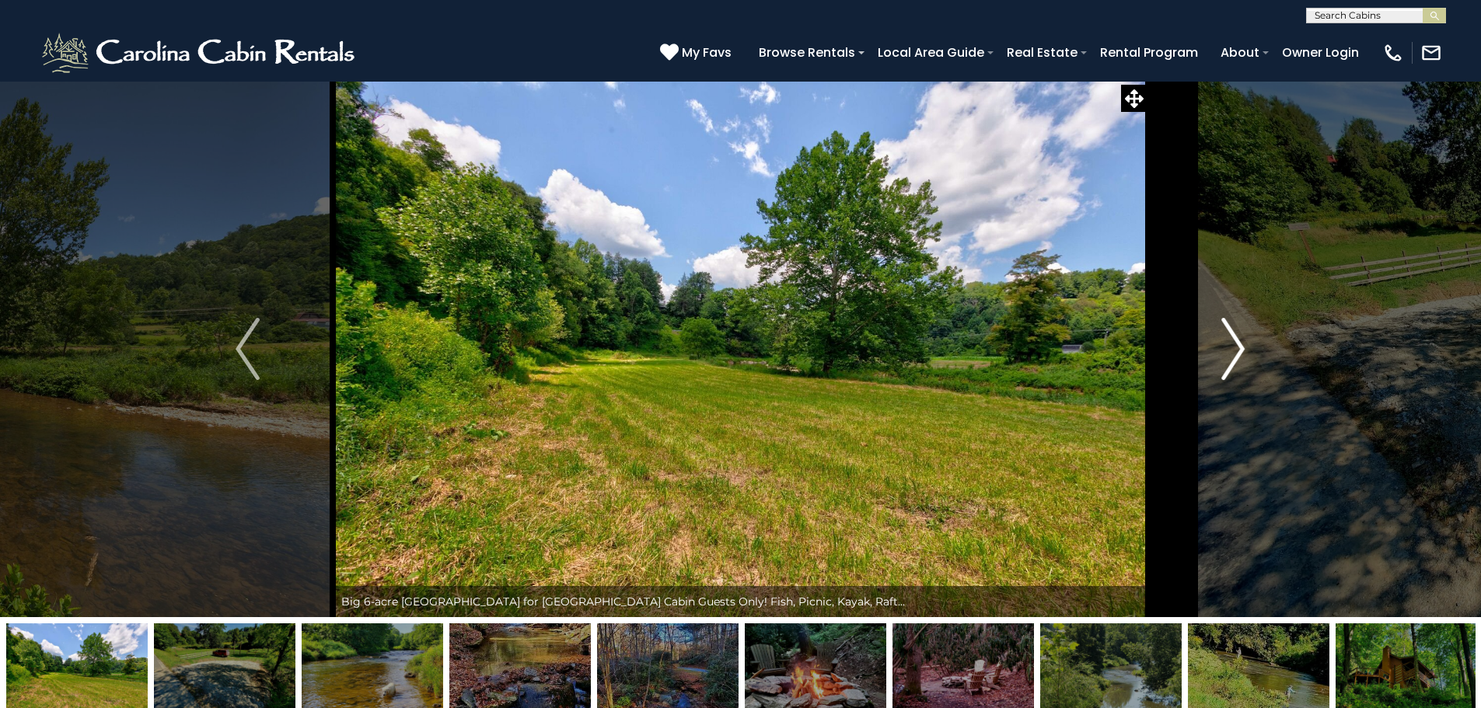
click at [1169, 341] on button "Next" at bounding box center [1232, 349] width 171 height 536
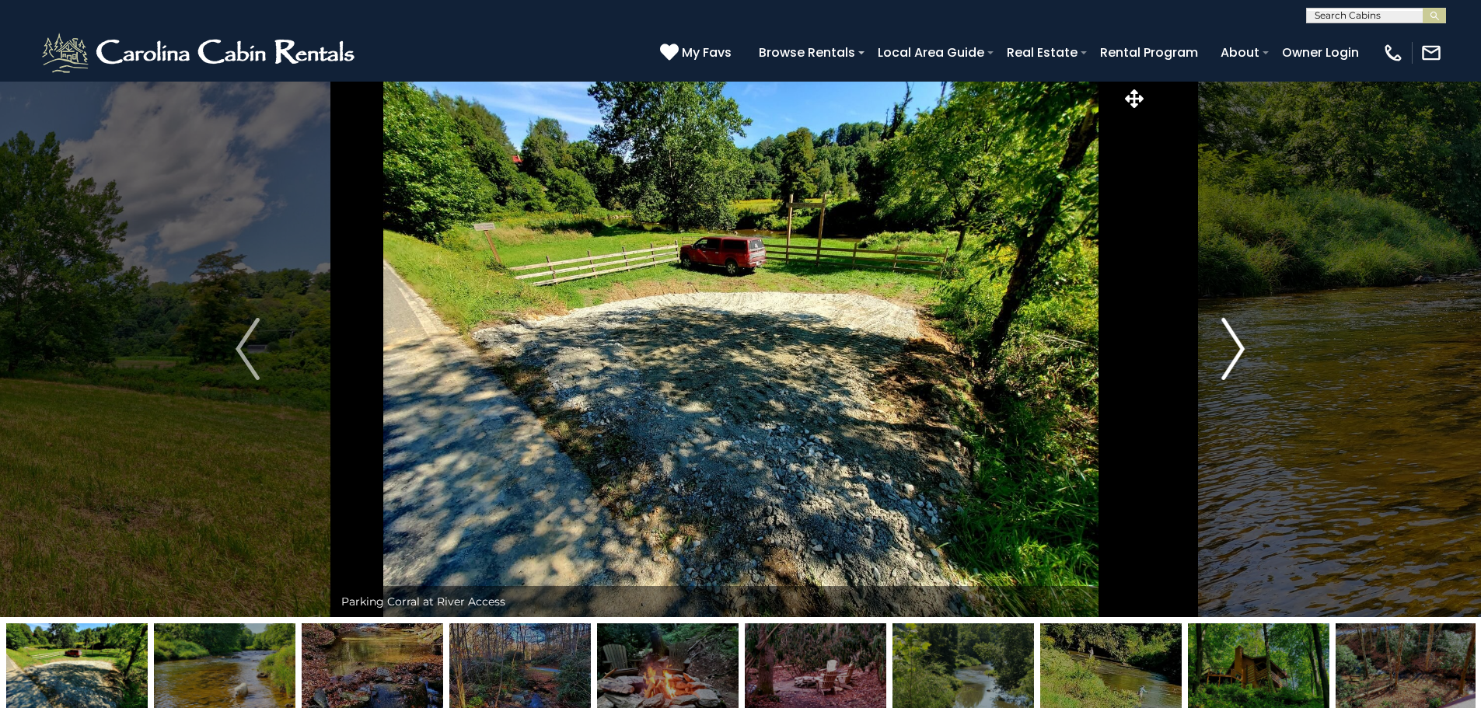
click at [1169, 341] on button "Next" at bounding box center [1232, 349] width 171 height 536
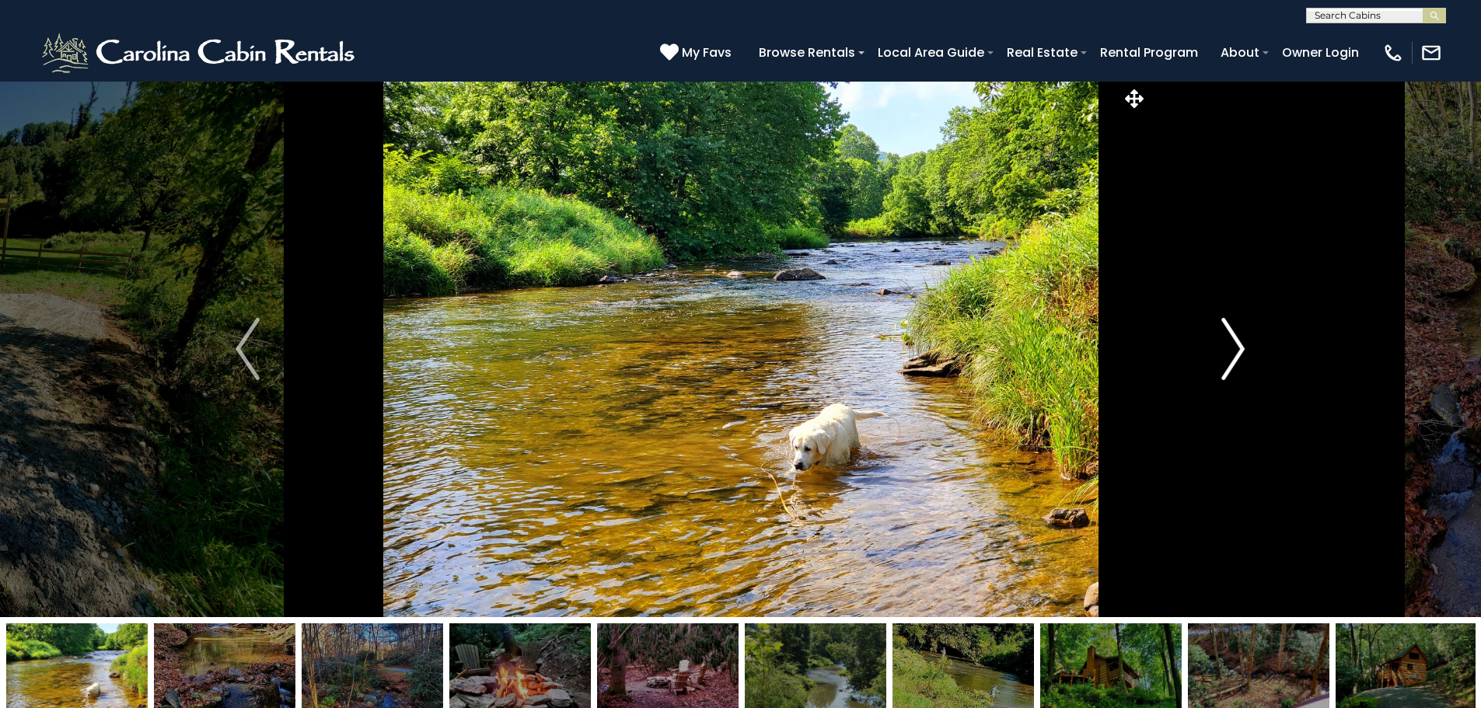
click at [1169, 341] on button "Next" at bounding box center [1232, 349] width 171 height 536
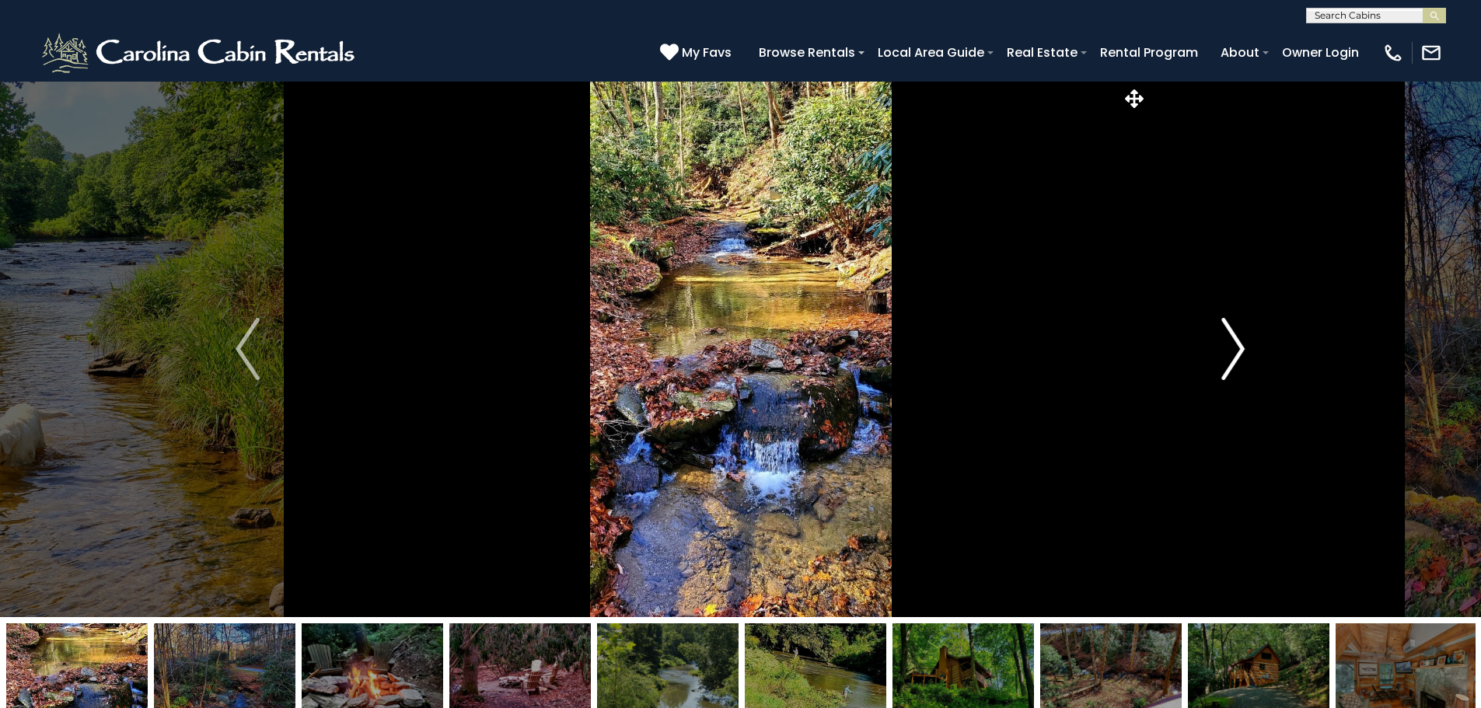
click at [1169, 341] on button "Next" at bounding box center [1232, 349] width 171 height 536
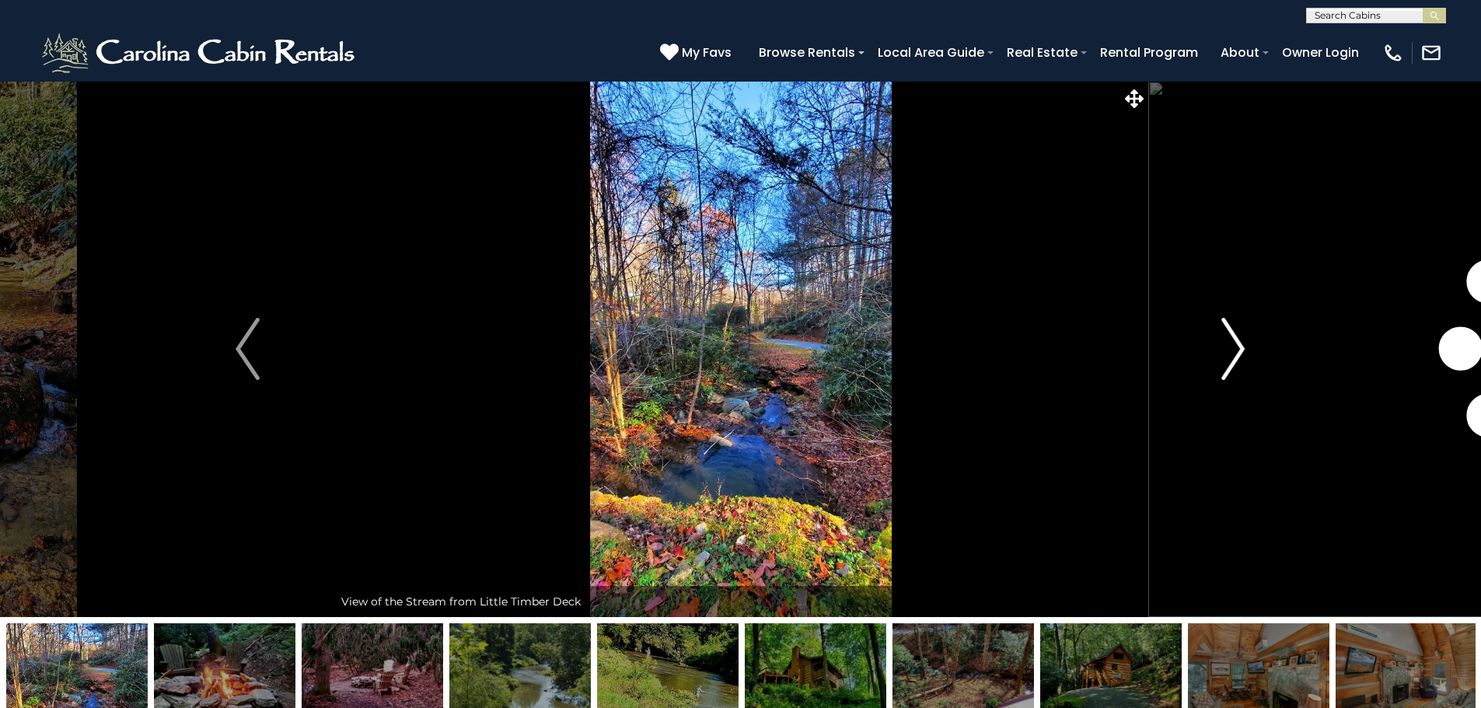
click at [1169, 341] on button "Next" at bounding box center [1232, 349] width 171 height 536
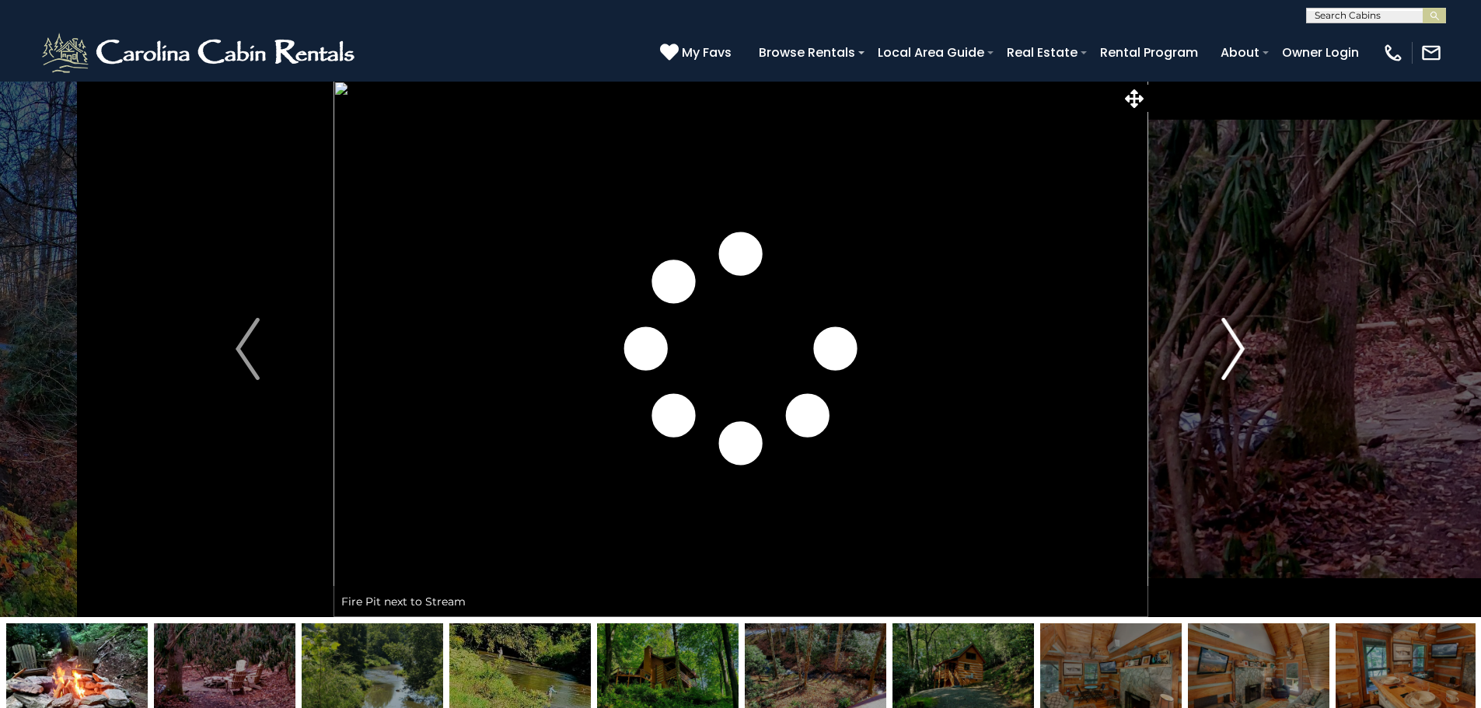
click at [1169, 341] on button "Next" at bounding box center [1232, 349] width 171 height 536
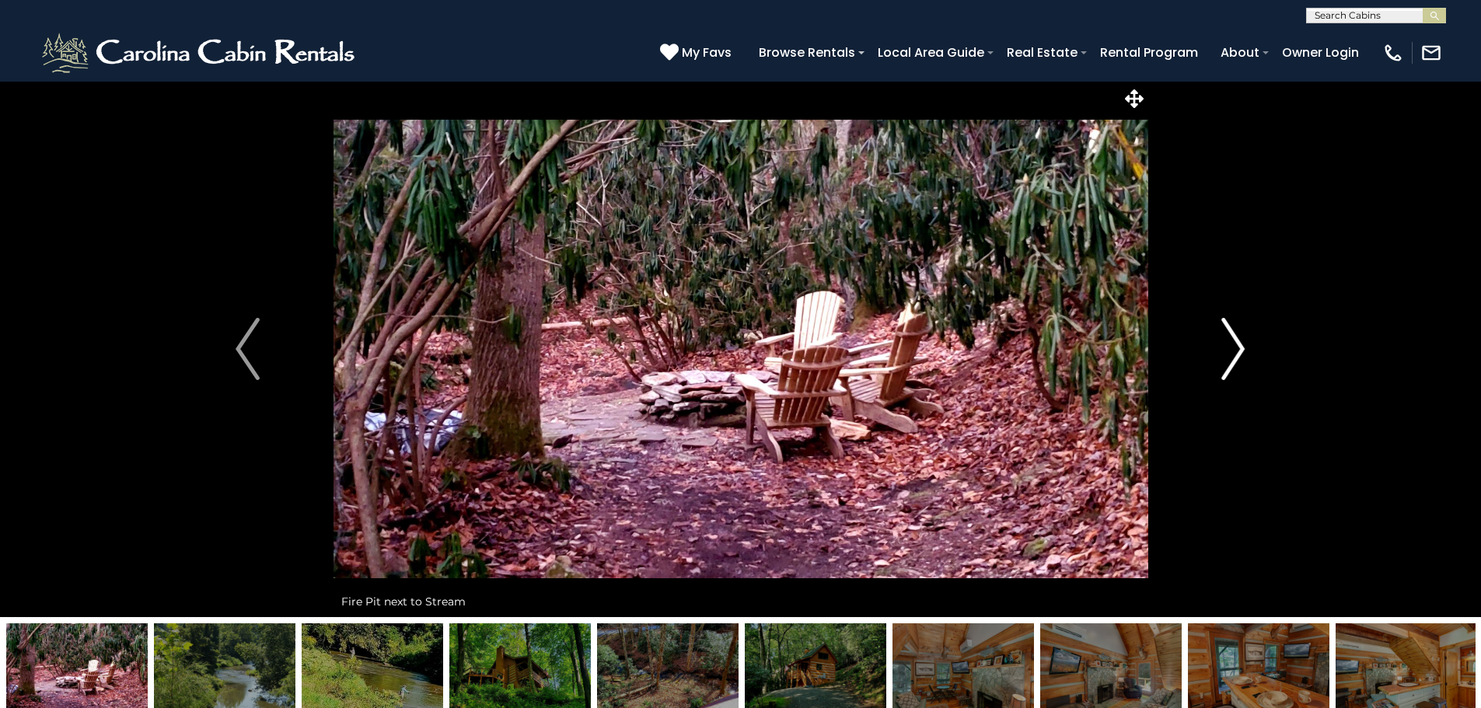
click at [1169, 341] on button "Next" at bounding box center [1232, 349] width 171 height 536
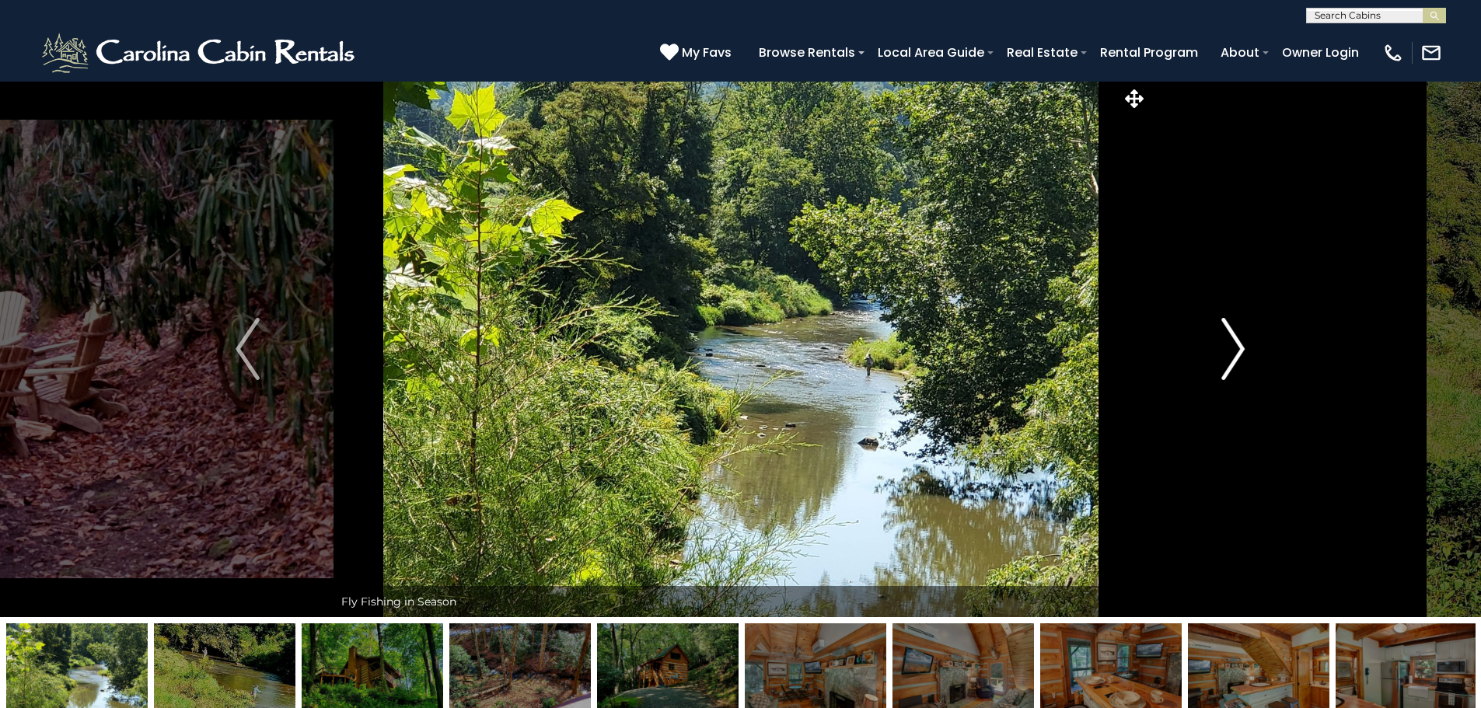
click at [1169, 341] on button "Next" at bounding box center [1232, 349] width 171 height 536
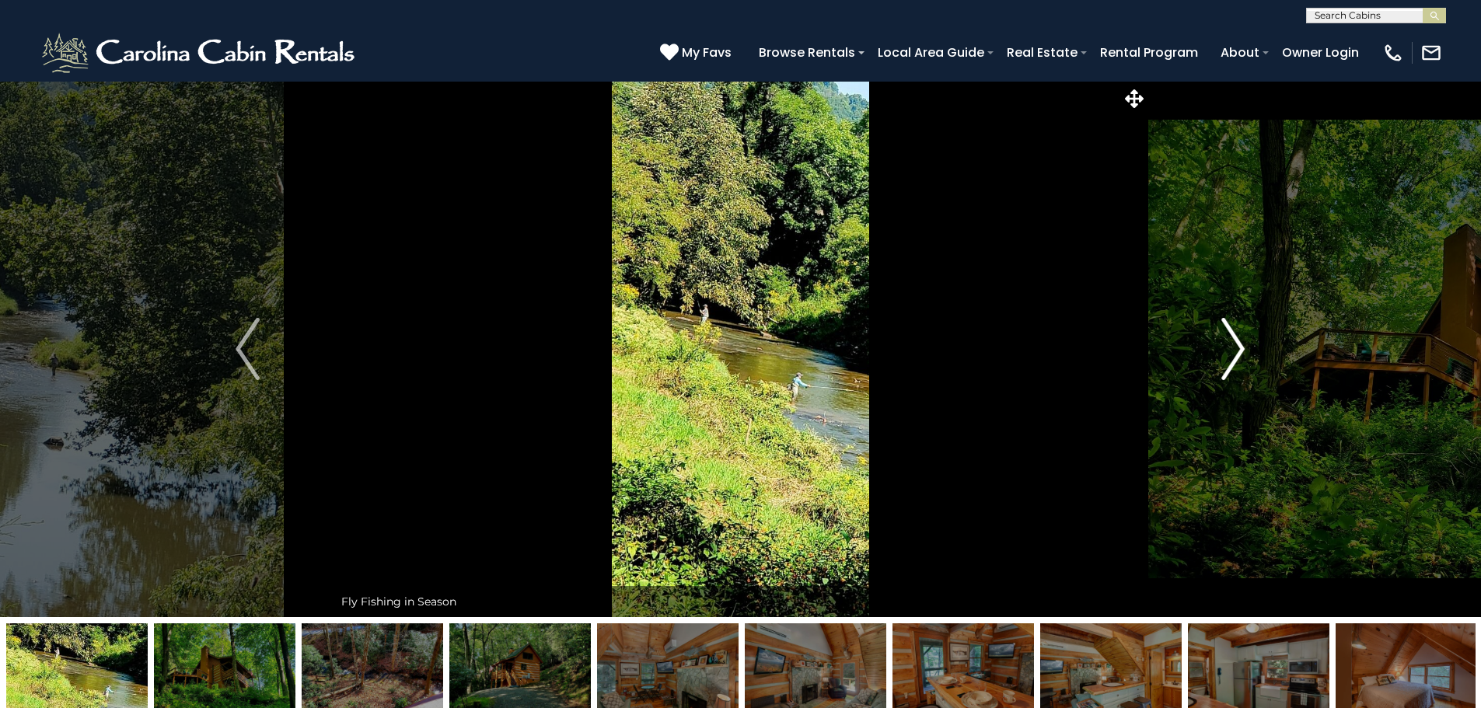
click at [1169, 341] on button "Next" at bounding box center [1232, 349] width 171 height 536
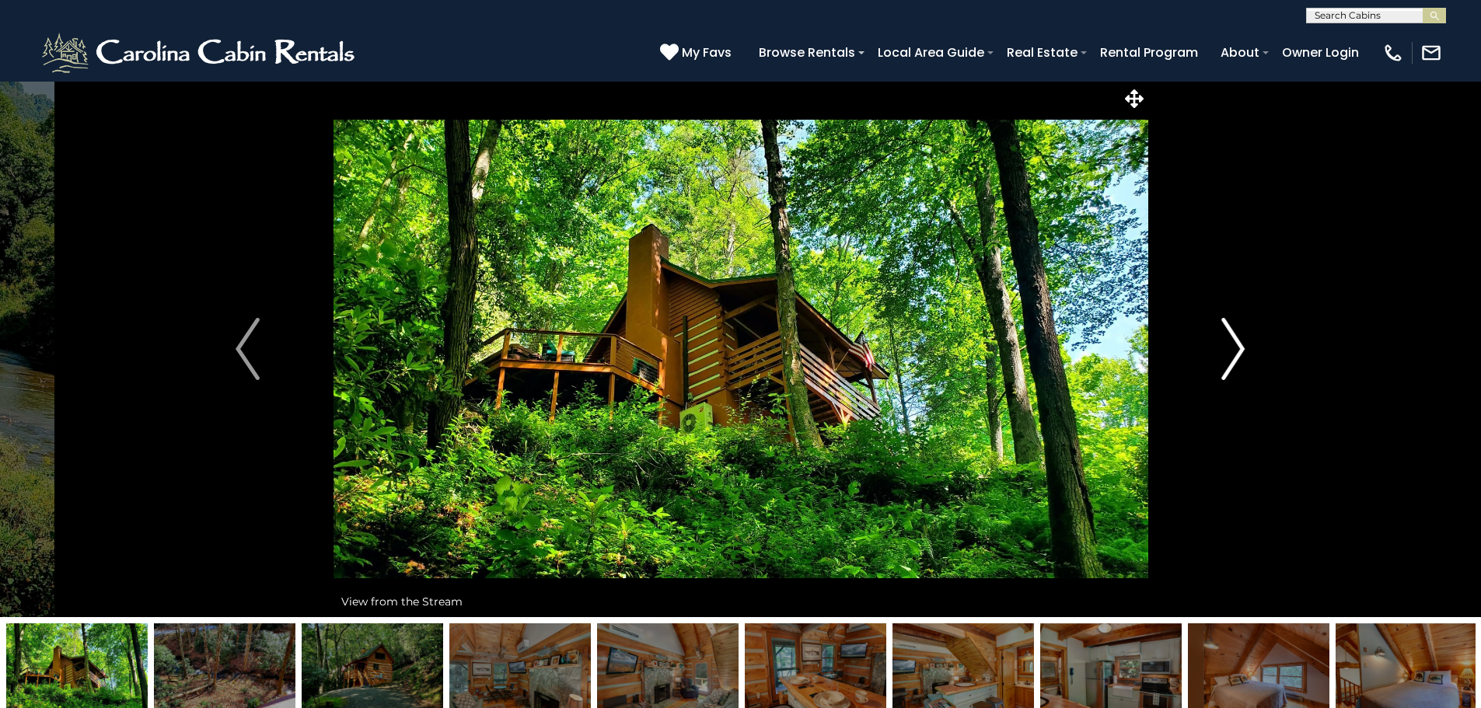
click at [1169, 341] on button "Next" at bounding box center [1232, 349] width 171 height 536
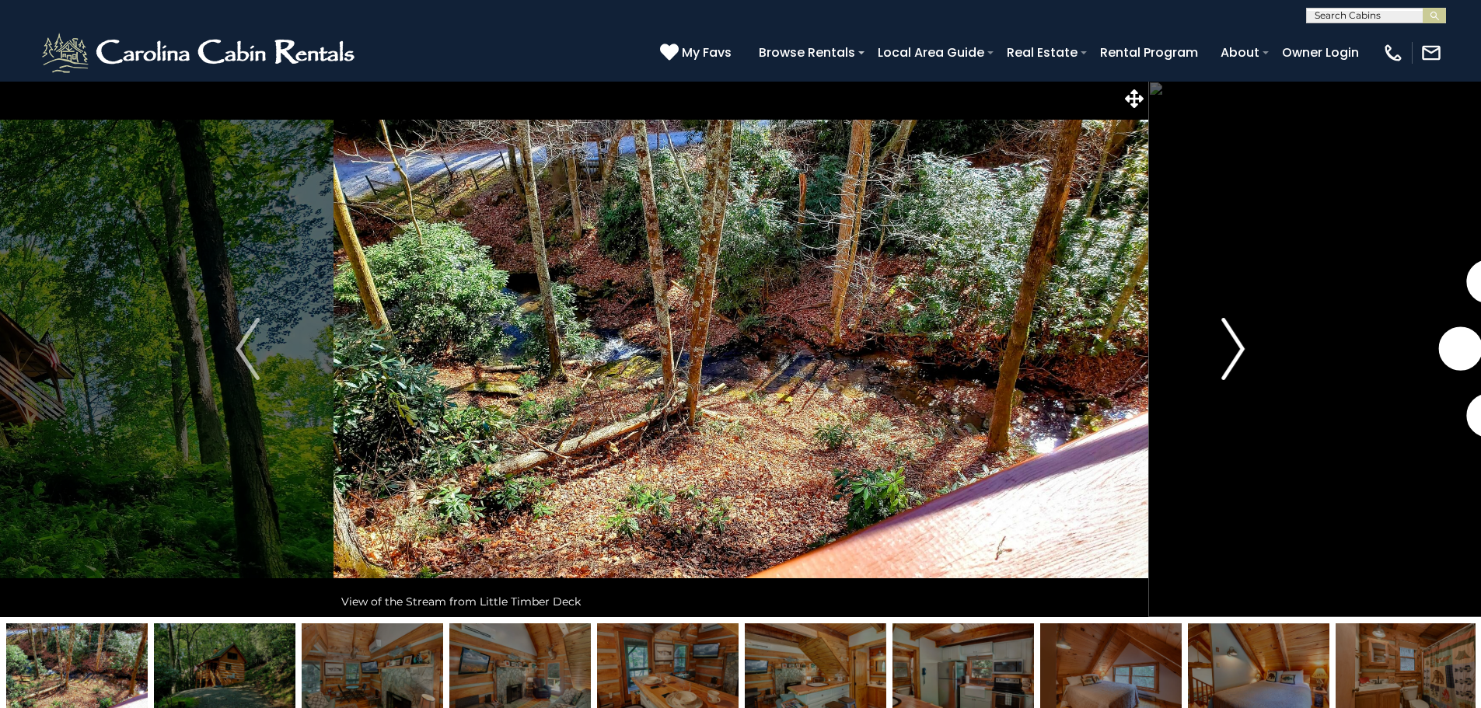
click at [1169, 341] on button "Next" at bounding box center [1232, 349] width 171 height 536
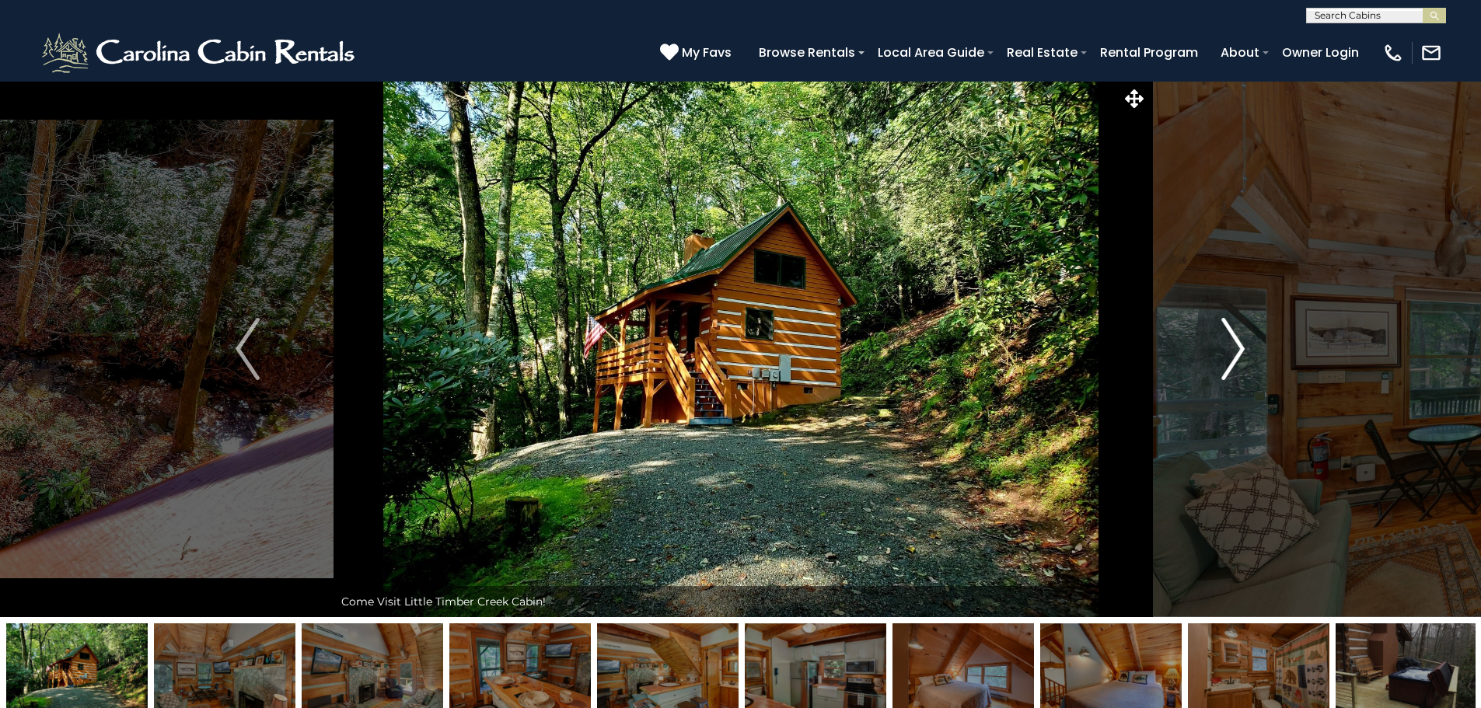
click at [1169, 341] on button "Next" at bounding box center [1232, 349] width 171 height 536
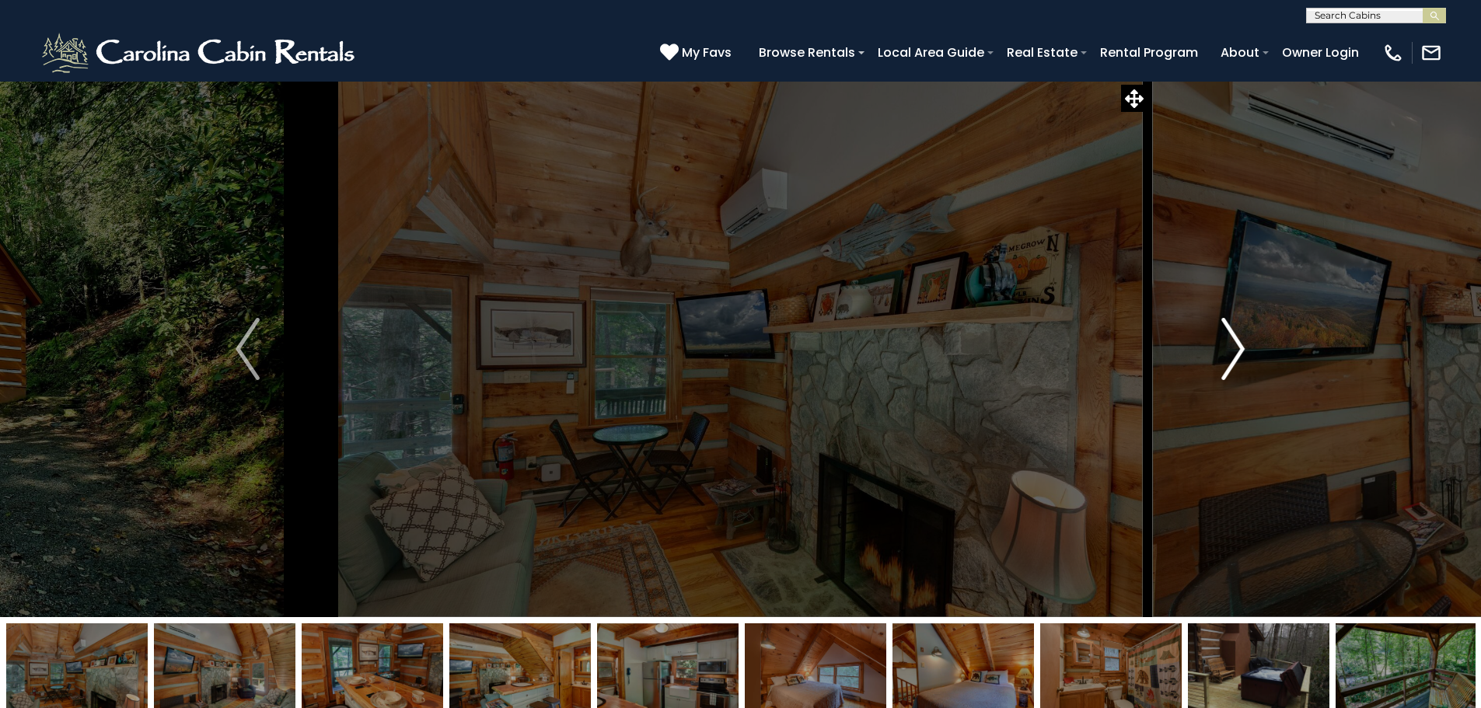
click at [1169, 341] on button "Next" at bounding box center [1232, 349] width 171 height 536
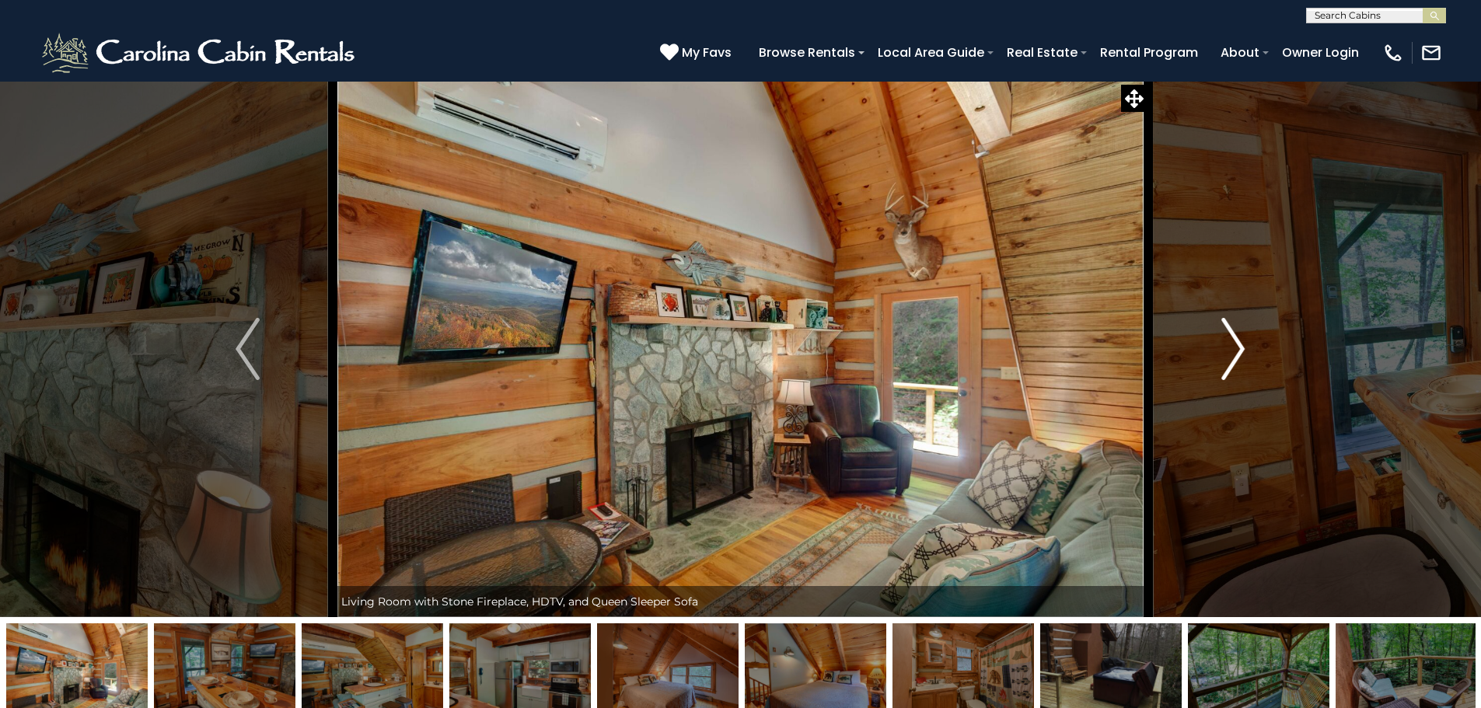
click at [1169, 341] on button "Next" at bounding box center [1232, 349] width 171 height 536
